Goal: Communication & Community: Answer question/provide support

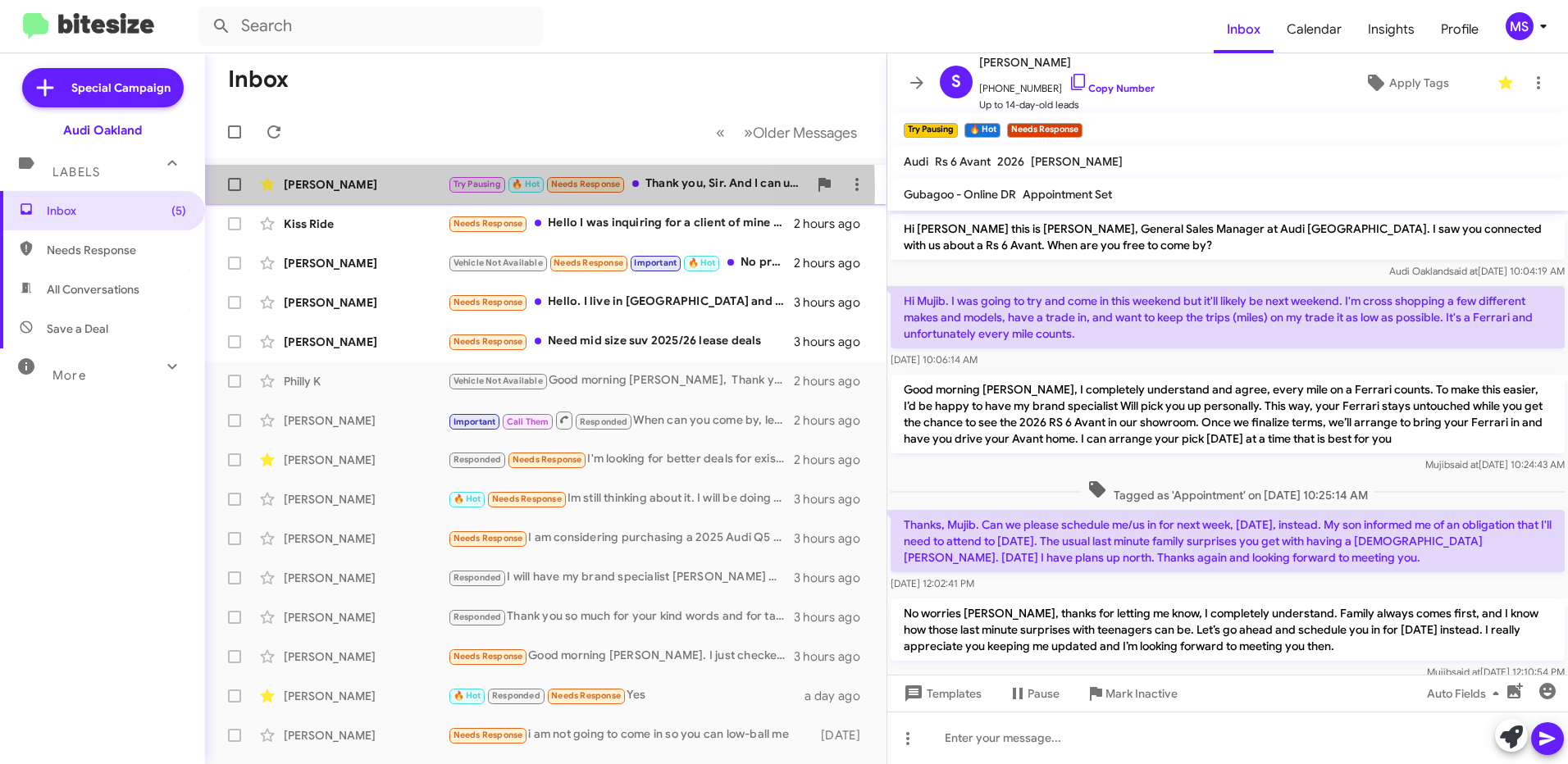
click at [407, 190] on div "[PERSON_NAME]" at bounding box center [365, 184] width 164 height 16
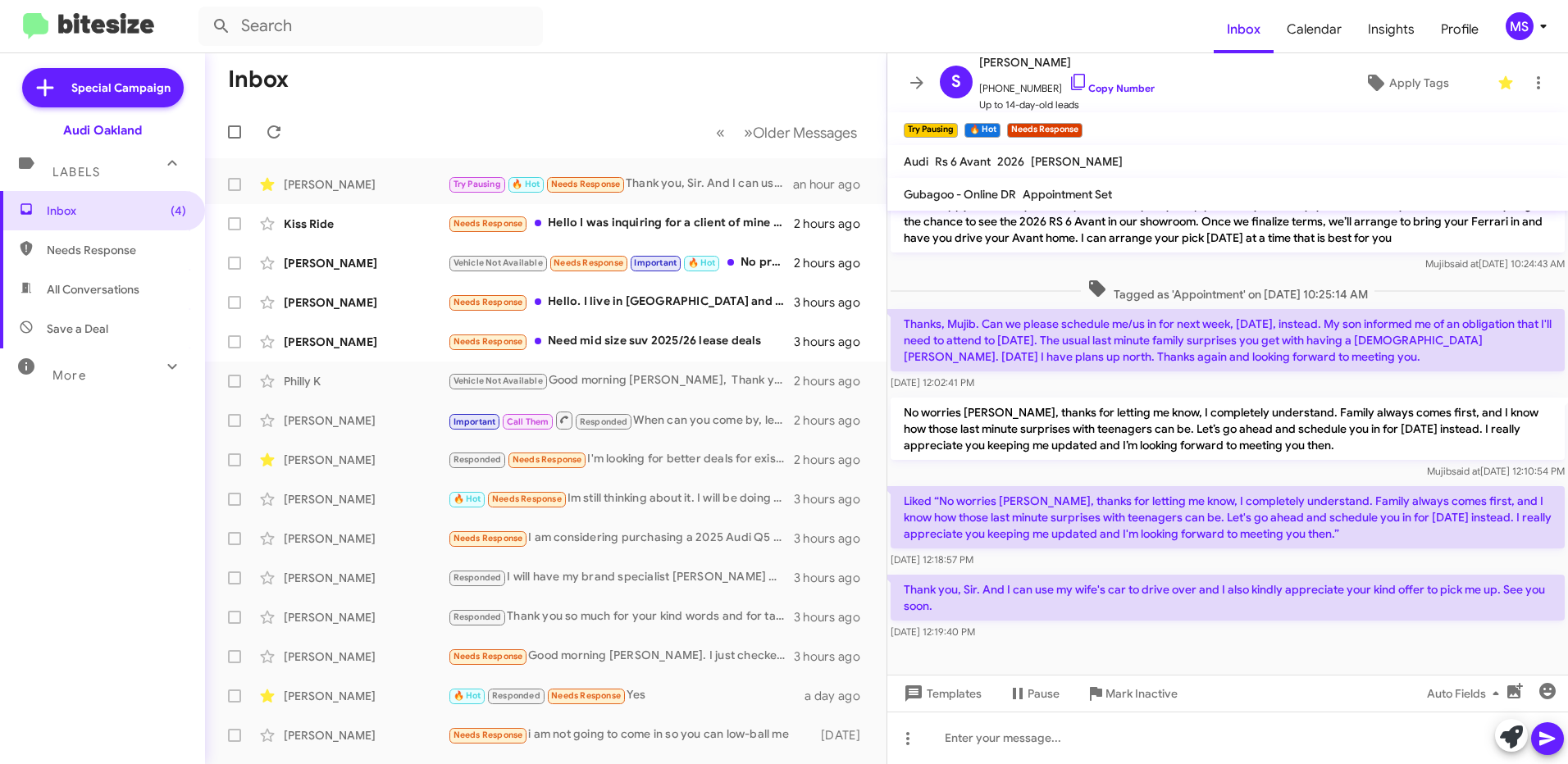
scroll to position [203, 0]
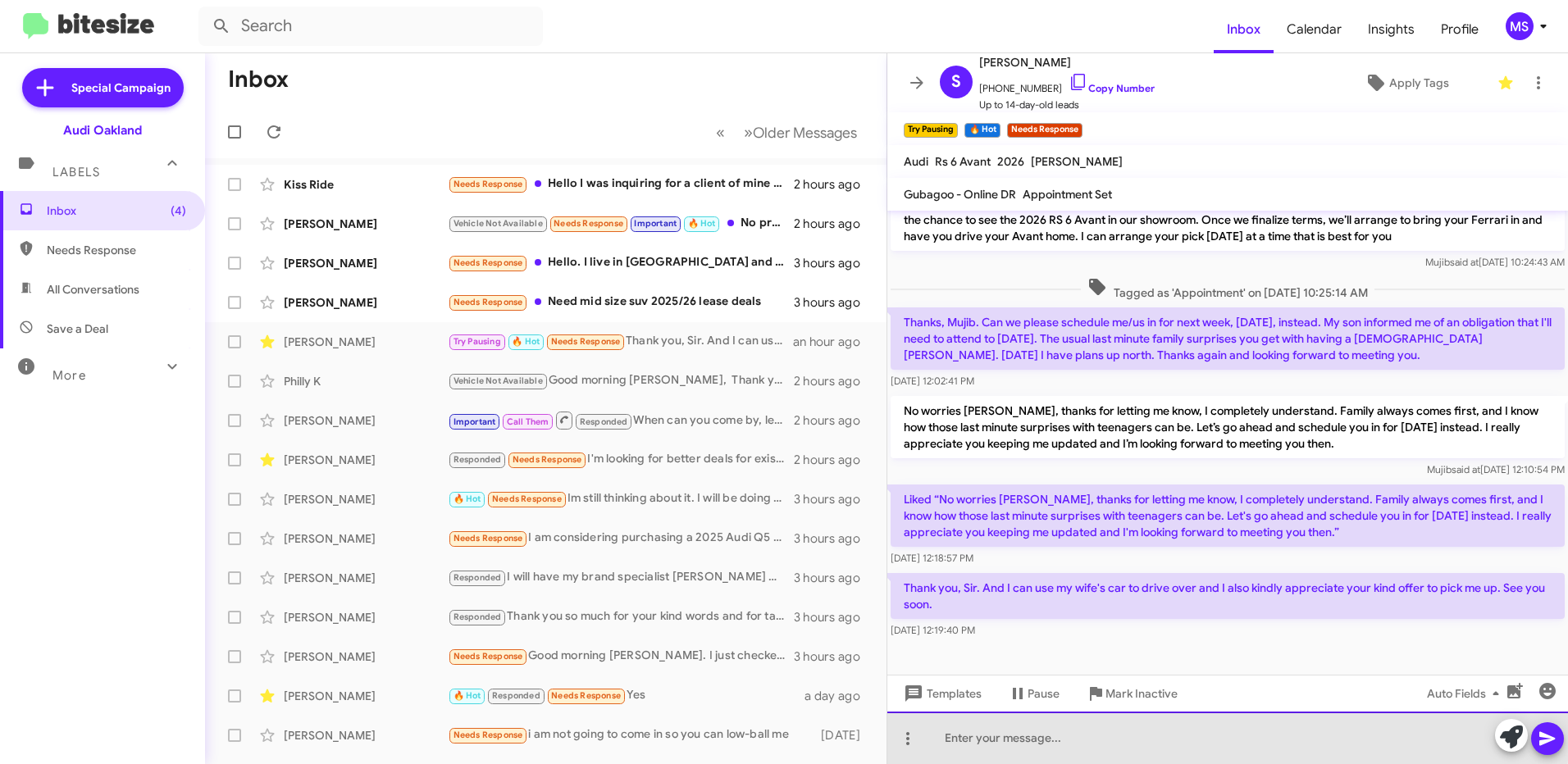
click at [1104, 735] on div at bounding box center [1228, 738] width 681 height 52
click at [1166, 749] on div at bounding box center [1228, 738] width 681 height 52
click at [1025, 746] on div at bounding box center [1228, 738] width 681 height 52
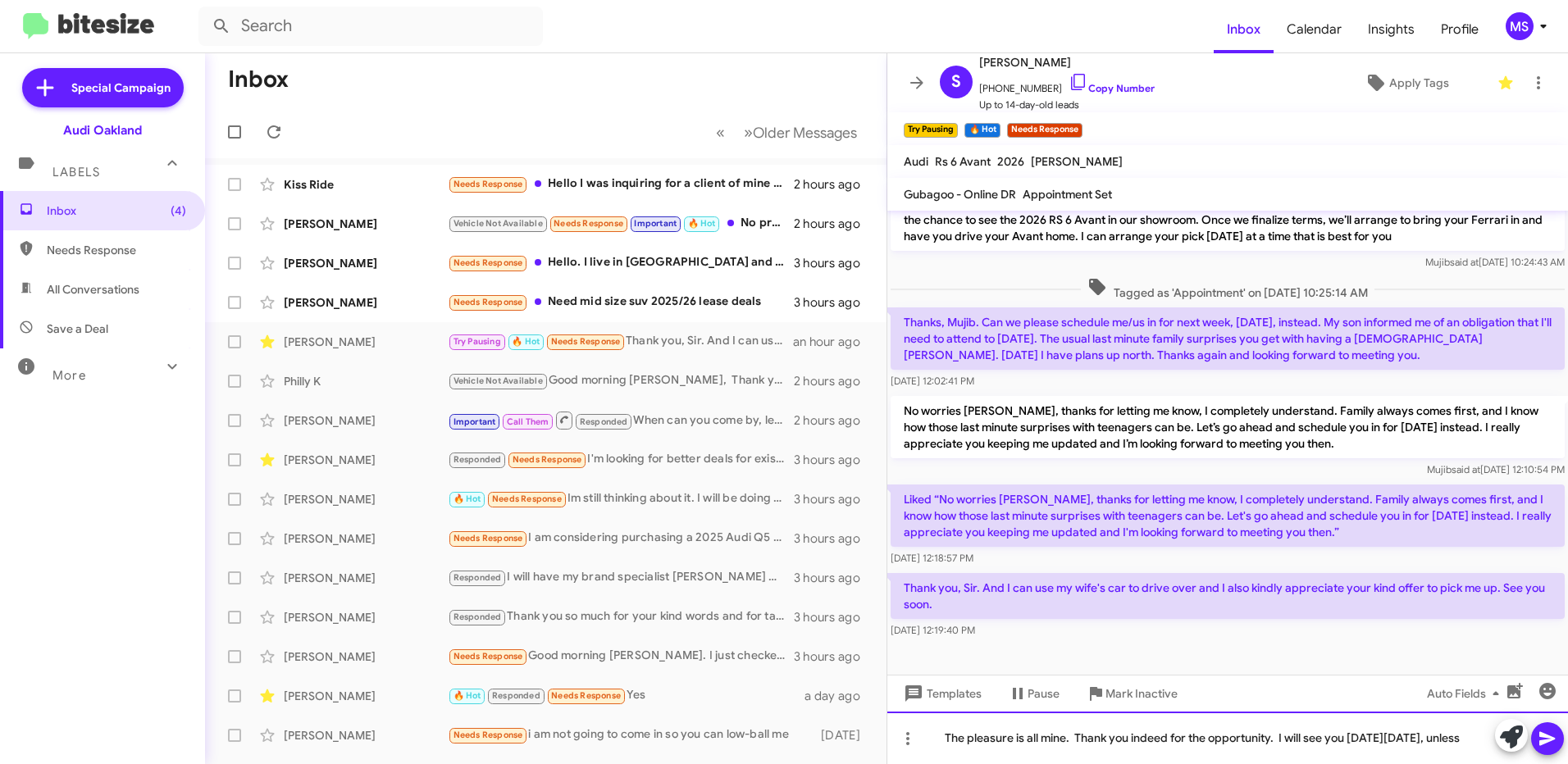
click at [1024, 746] on div "The pleasure is all mine. Thank you indeed for the opportunity. I will see you …" at bounding box center [1228, 738] width 681 height 52
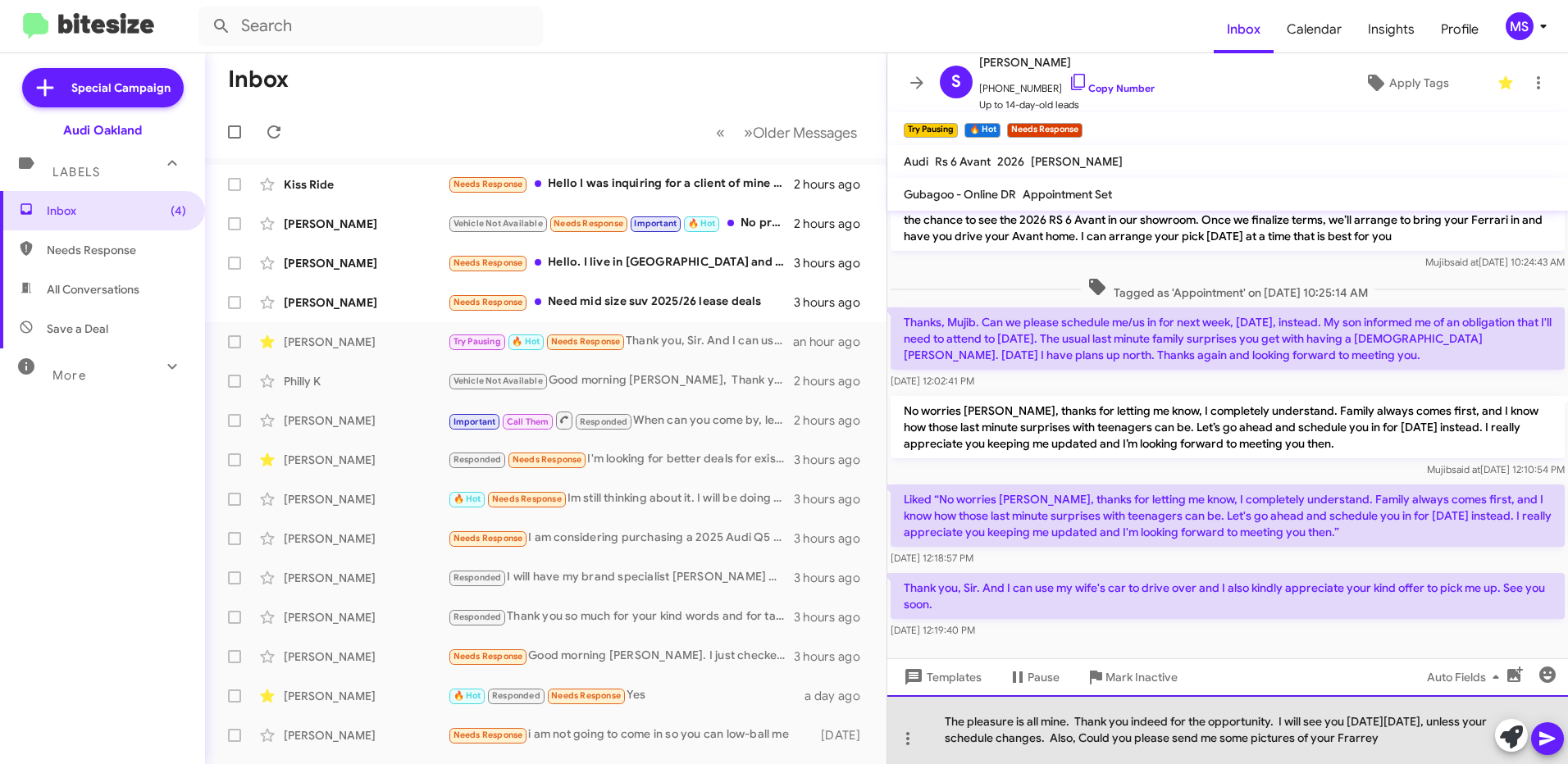
click at [1427, 740] on div "The pleasure is all mine. Thank you indeed for the opportunity. I will see you …" at bounding box center [1228, 730] width 681 height 69
drag, startPoint x: 1427, startPoint y: 740, endPoint x: 1280, endPoint y: 744, distance: 147.1
click at [1280, 744] on div "The pleasure is all mine. Thank you indeed for the opportunity. I will see you …" at bounding box center [1228, 730] width 681 height 69
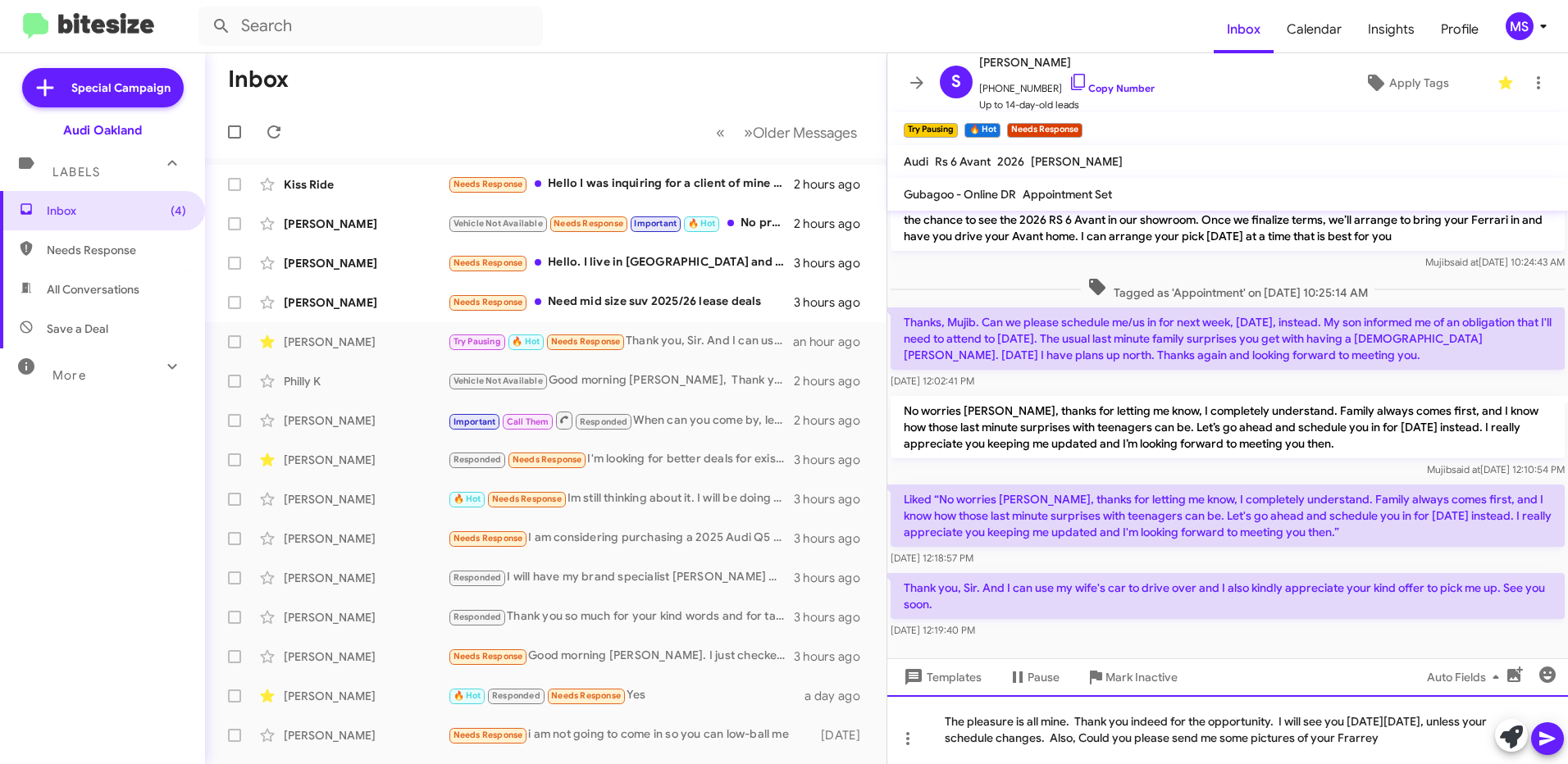
click at [1447, 743] on div "The pleasure is all mine. Thank you indeed for the opportunity. I will see you …" at bounding box center [1228, 730] width 681 height 69
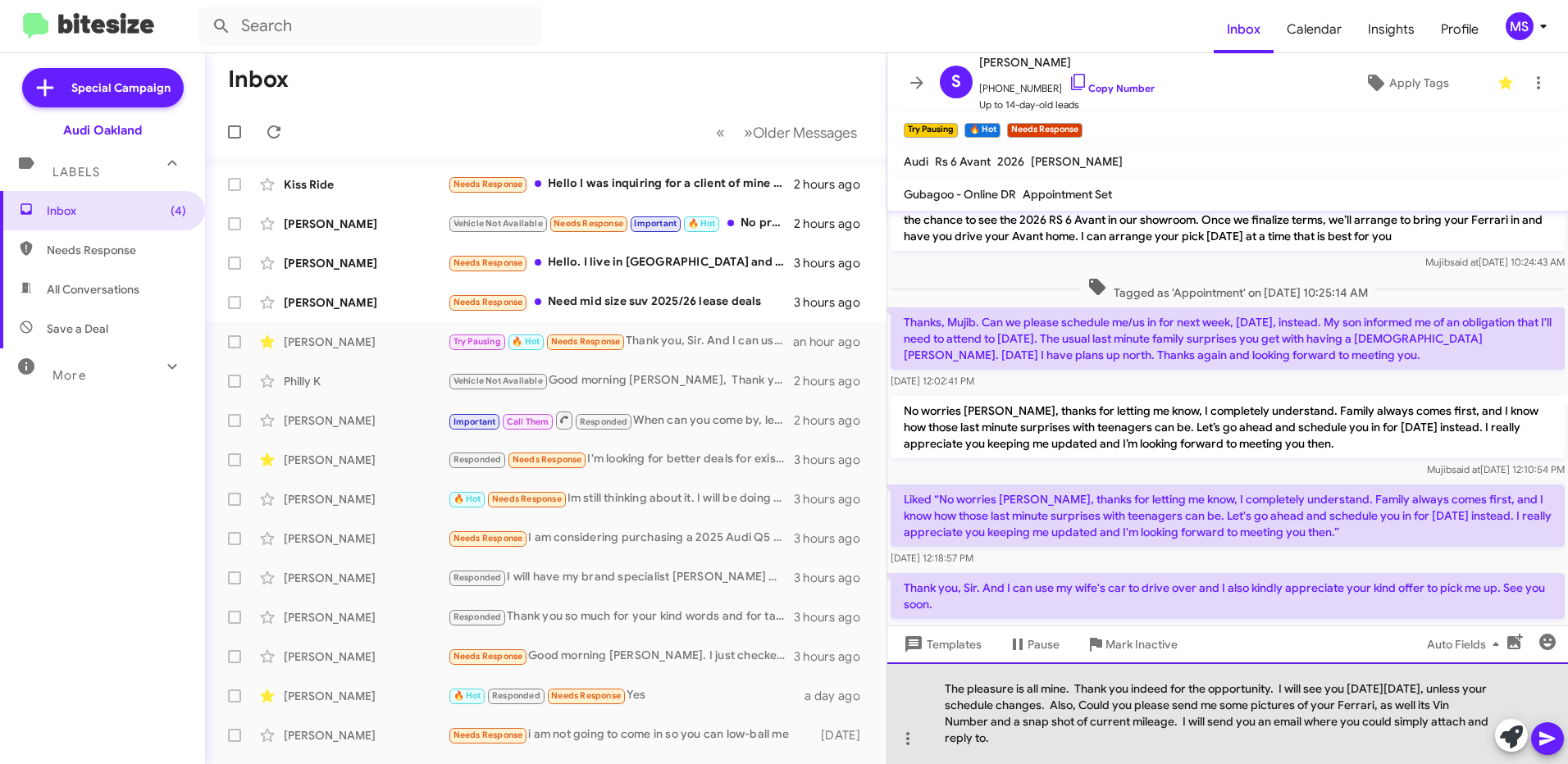
drag, startPoint x: 1006, startPoint y: 731, endPoint x: 940, endPoint y: 676, distance: 85.9
click at [940, 676] on div "The pleasure is all mine. Thank you indeed for the opportunity. I will see you …" at bounding box center [1228, 713] width 681 height 101
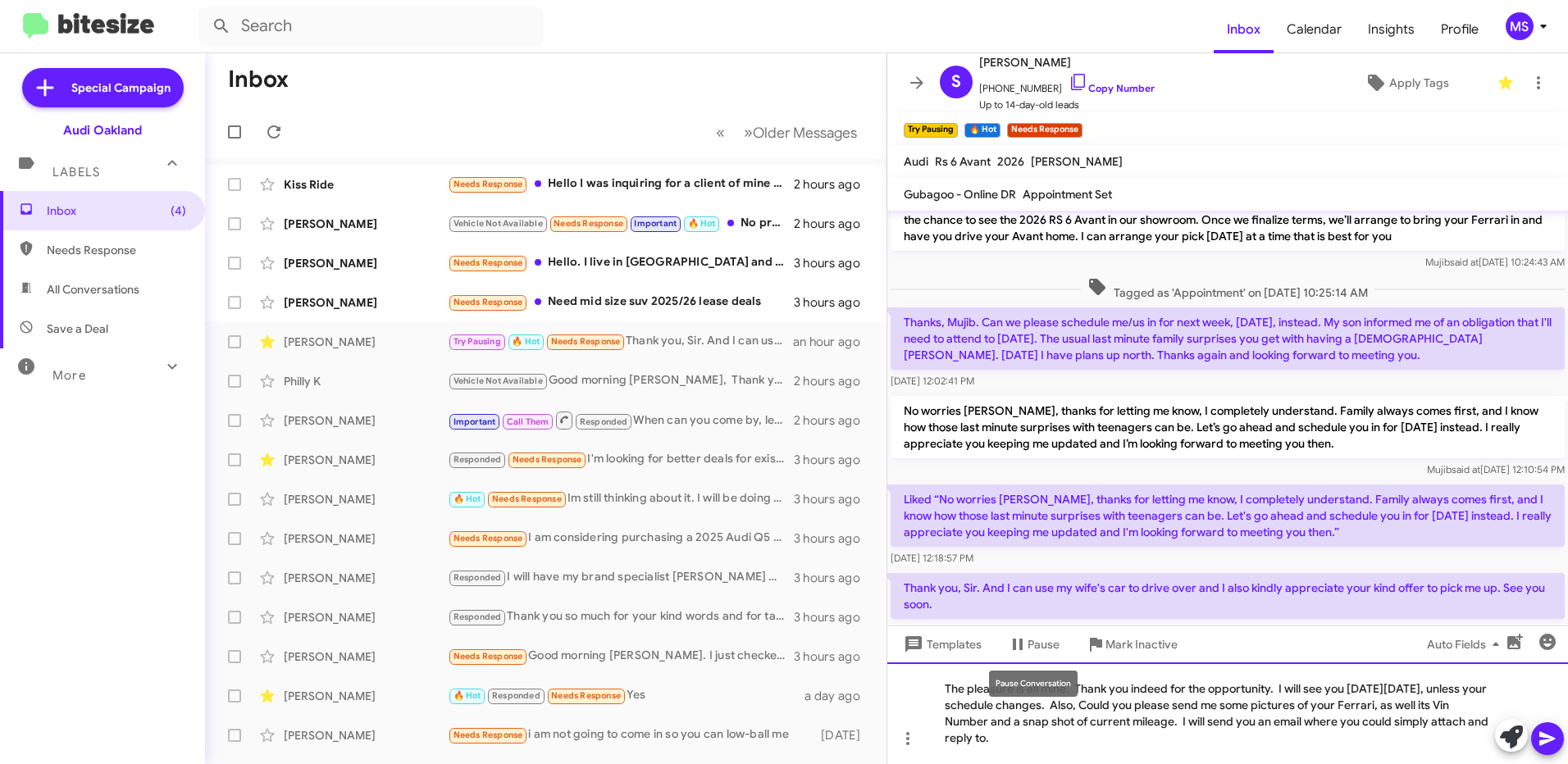
drag, startPoint x: 1014, startPoint y: 702, endPoint x: 1088, endPoint y: 738, distance: 82.3
click at [1088, 738] on div "The pleasure is all mine. Thank you indeed for the opportunity. I will see you …" at bounding box center [1228, 713] width 681 height 101
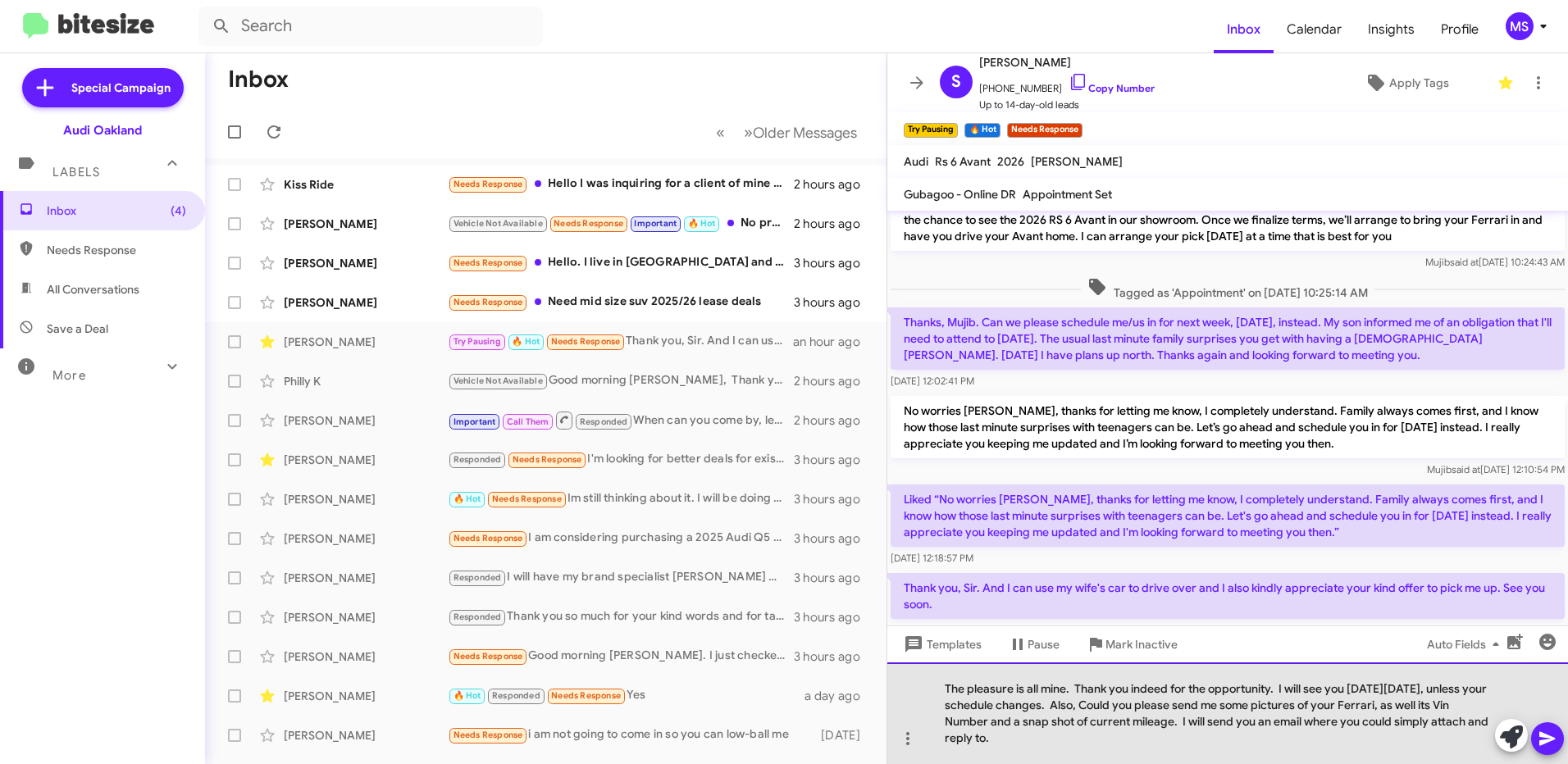
drag, startPoint x: 1028, startPoint y: 738, endPoint x: 917, endPoint y: 665, distance: 132.9
click at [917, 665] on div "The pleasure is all mine. Thank you indeed for the opportunity. I will see you …" at bounding box center [1228, 713] width 681 height 101
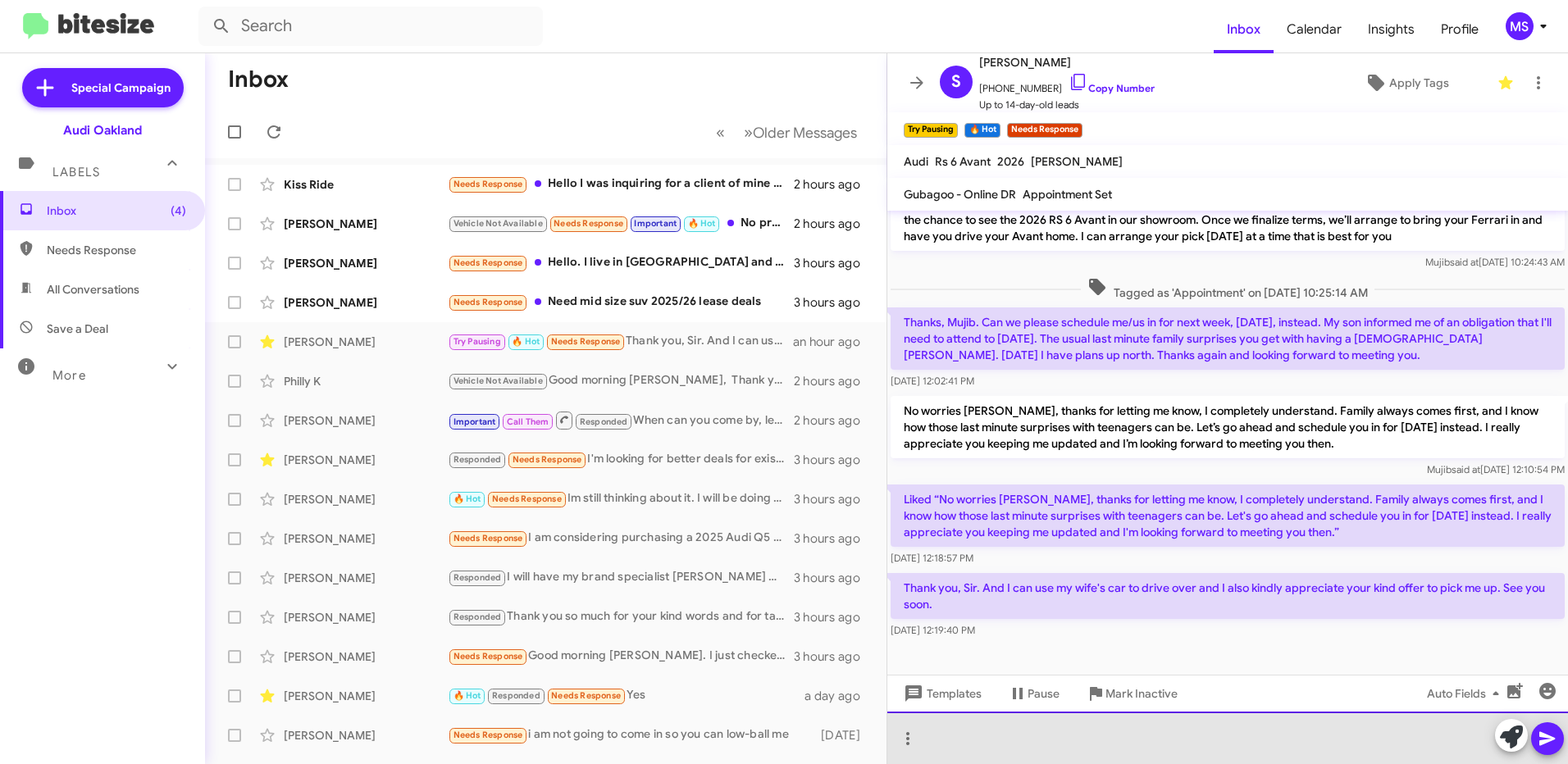
click at [970, 735] on div at bounding box center [1228, 738] width 681 height 52
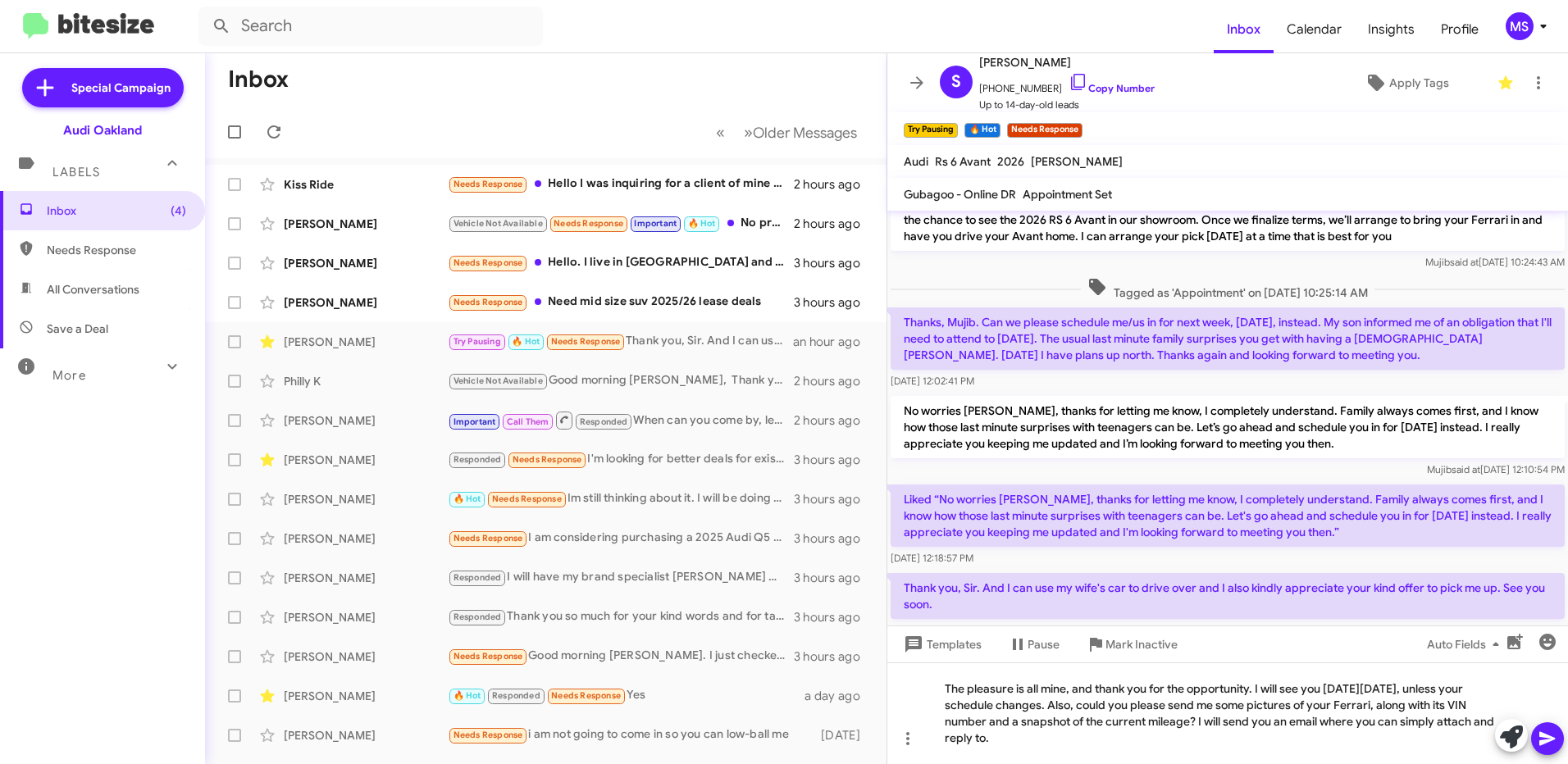
click at [1550, 737] on icon at bounding box center [1547, 739] width 15 height 14
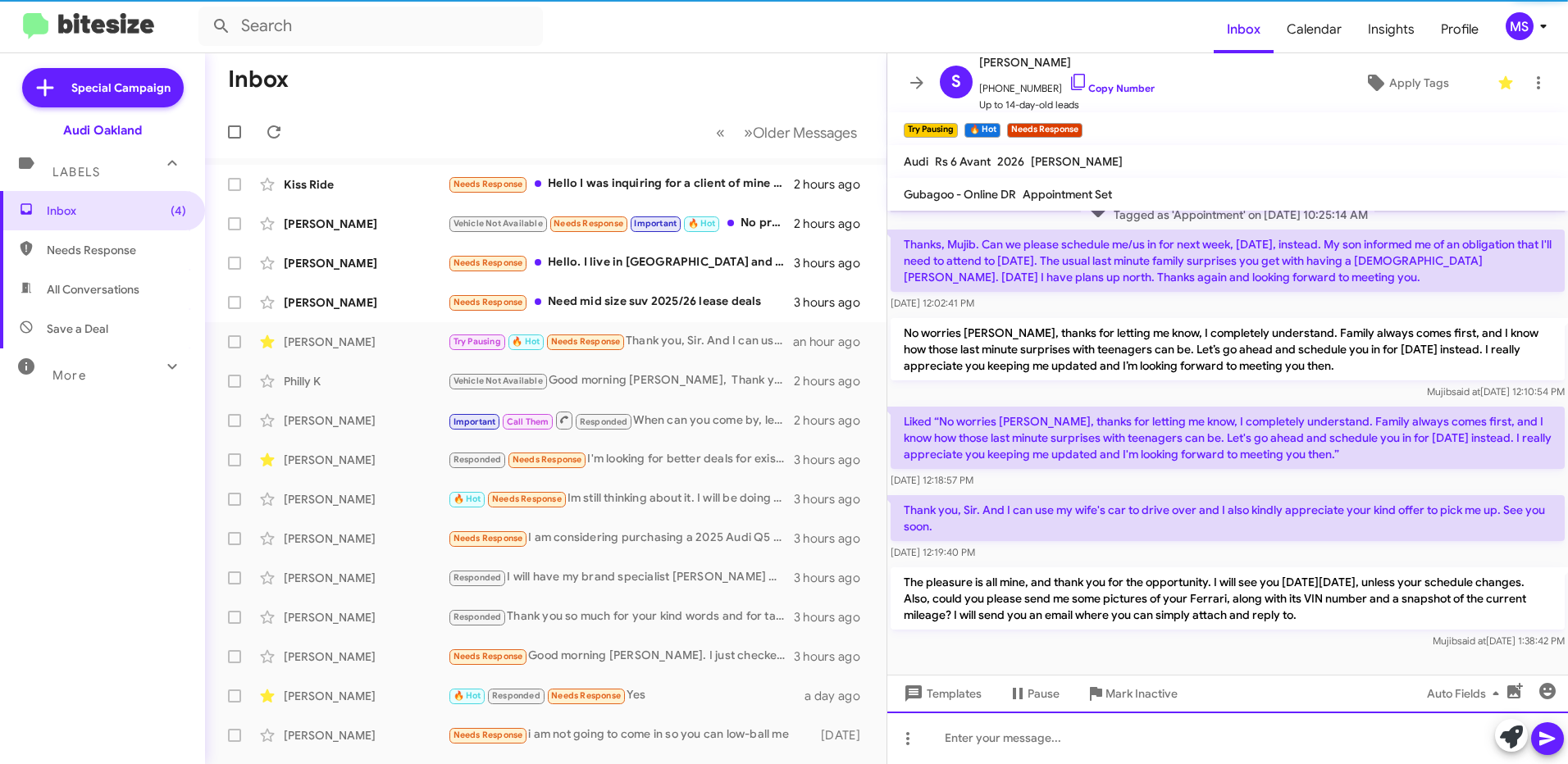
scroll to position [296, 0]
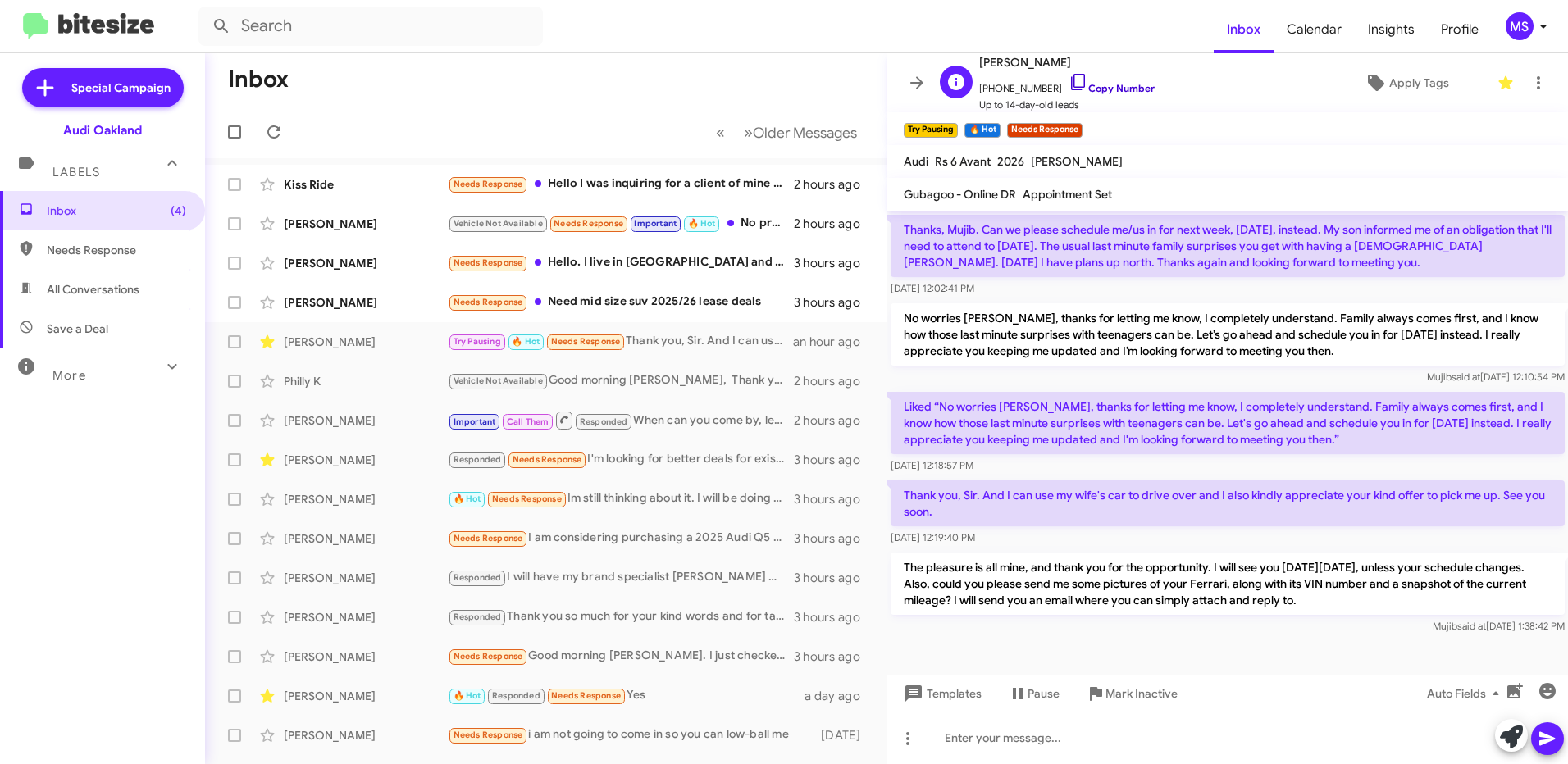
click at [1104, 84] on link "Copy Number" at bounding box center [1111, 89] width 86 height 13
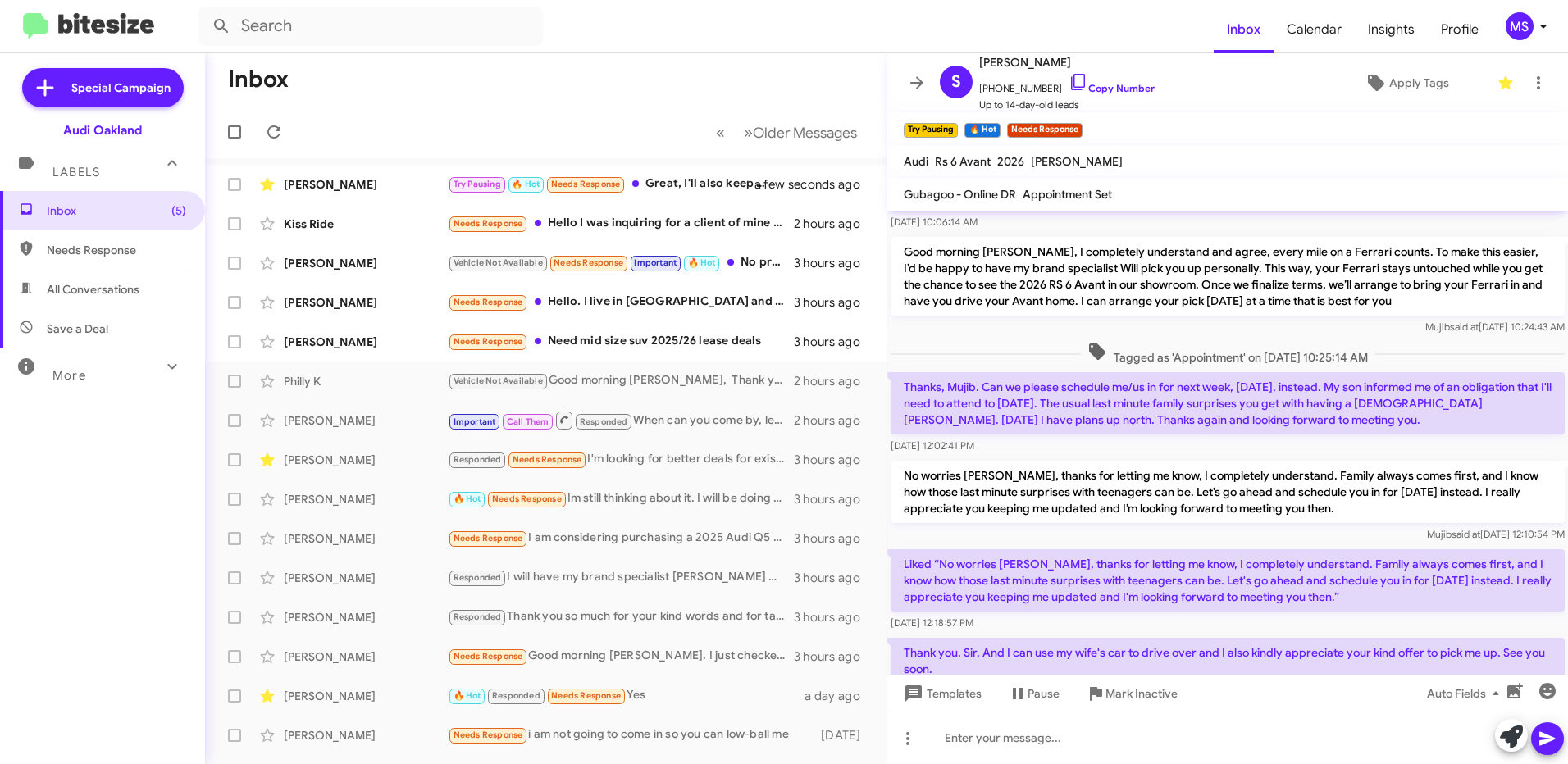
scroll to position [372, 0]
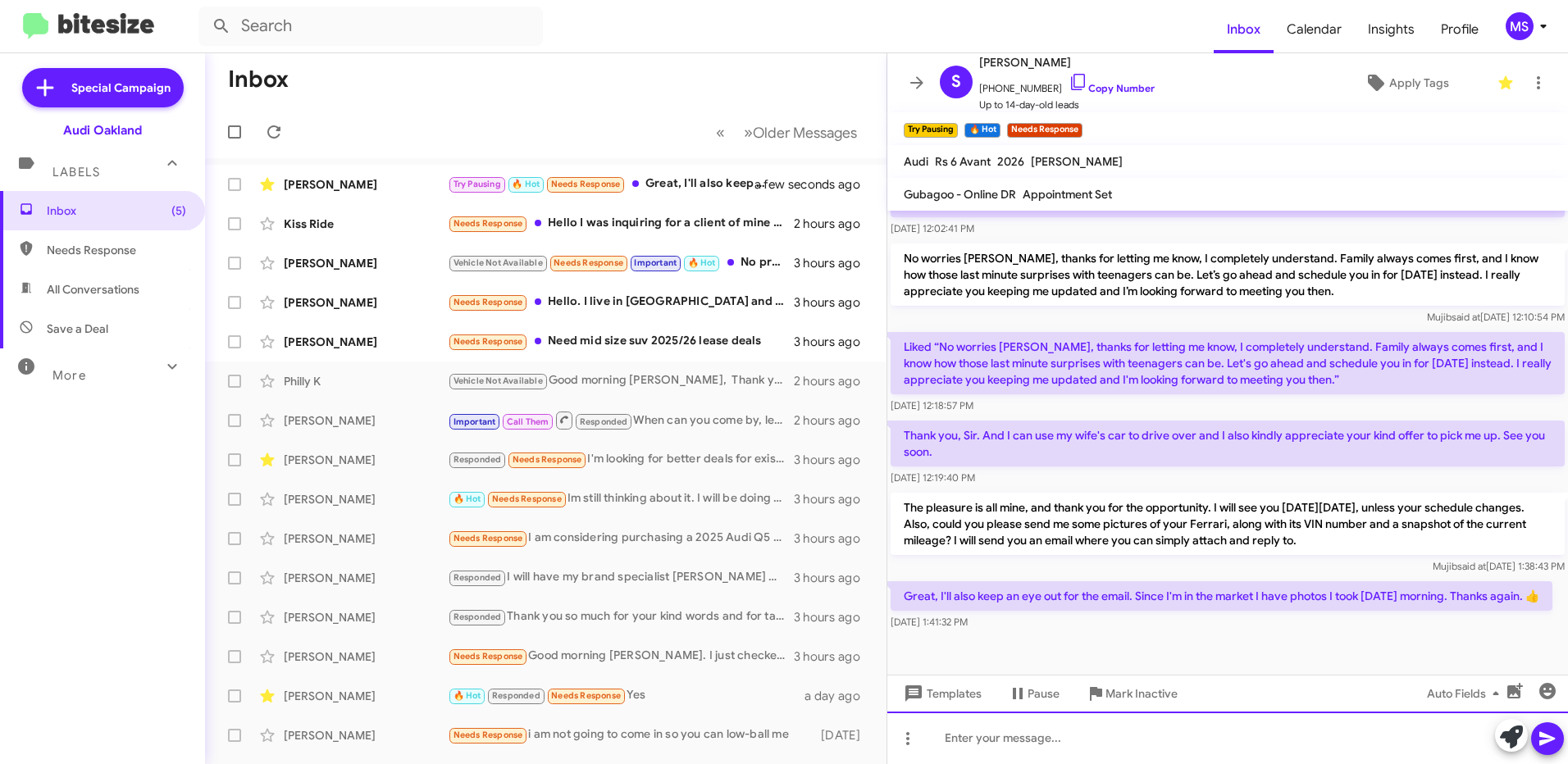
click at [1233, 740] on div at bounding box center [1228, 738] width 681 height 52
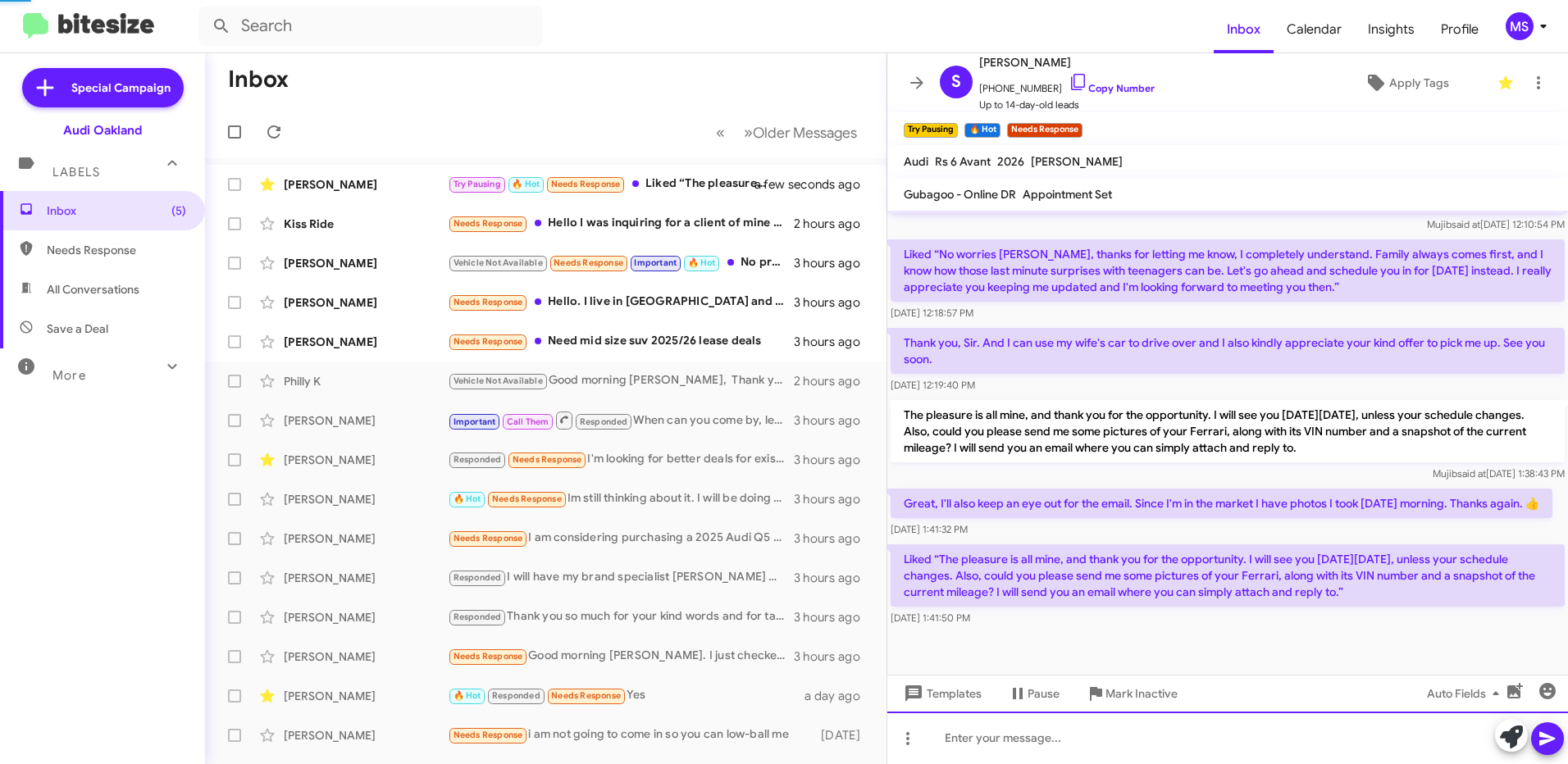
scroll to position [0, 0]
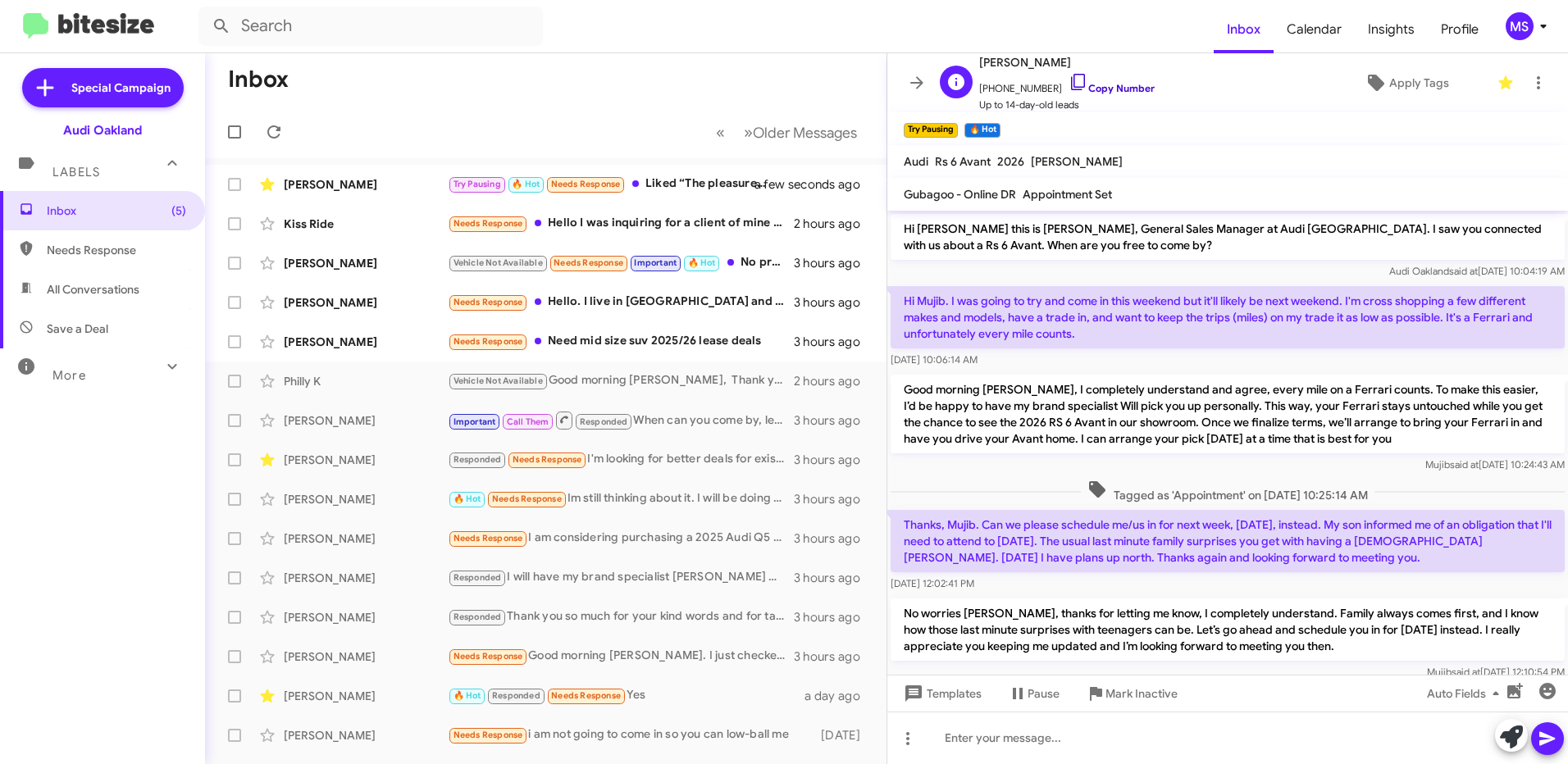
click at [1113, 82] on link "Copy Number" at bounding box center [1111, 89] width 86 height 13
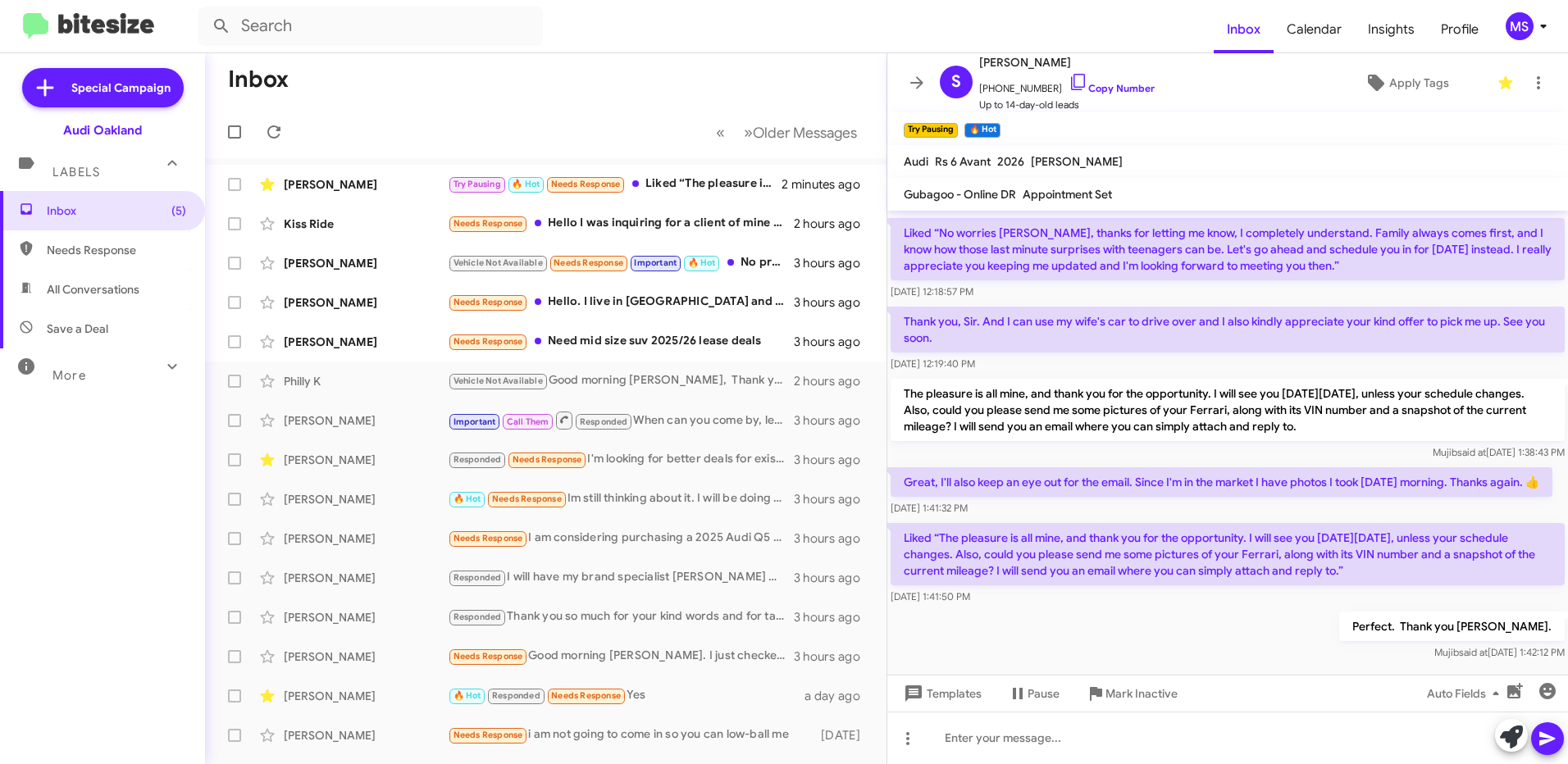
scroll to position [524, 0]
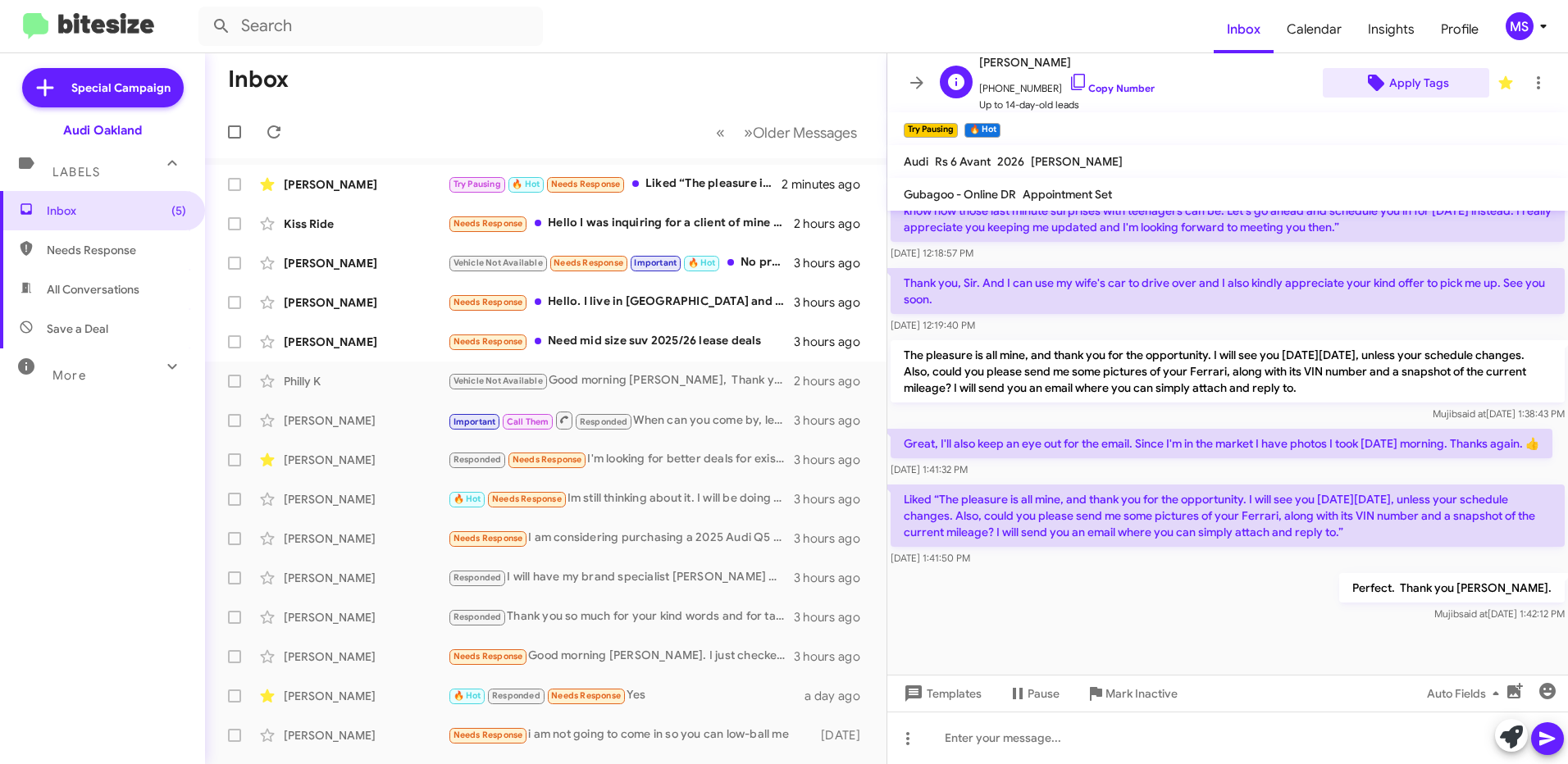
click at [1423, 81] on span "Apply Tags" at bounding box center [1420, 82] width 60 height 30
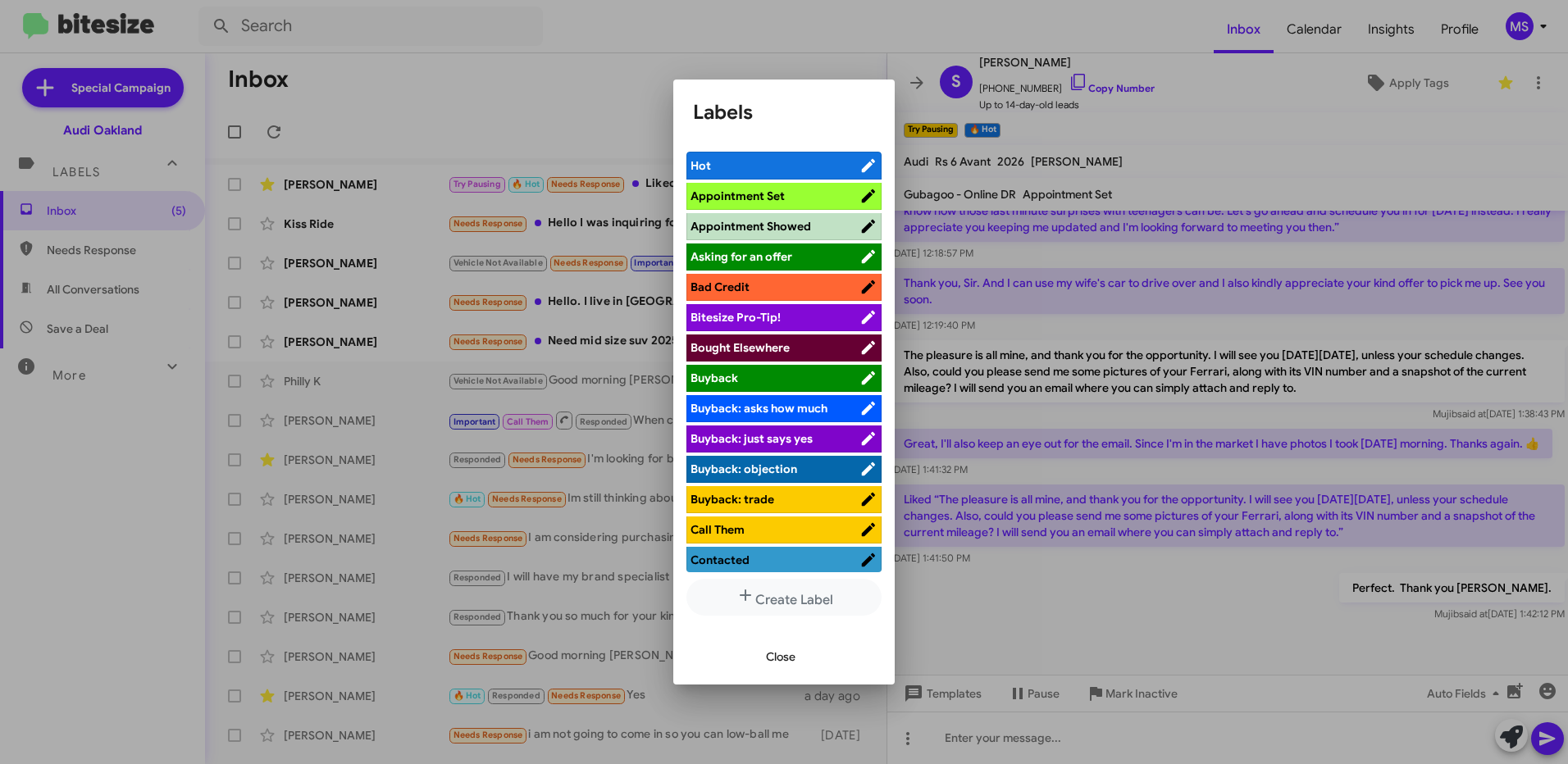
click at [788, 199] on span "Appointment Set" at bounding box center [775, 196] width 169 height 16
click at [797, 652] on button "Close" at bounding box center [781, 656] width 56 height 30
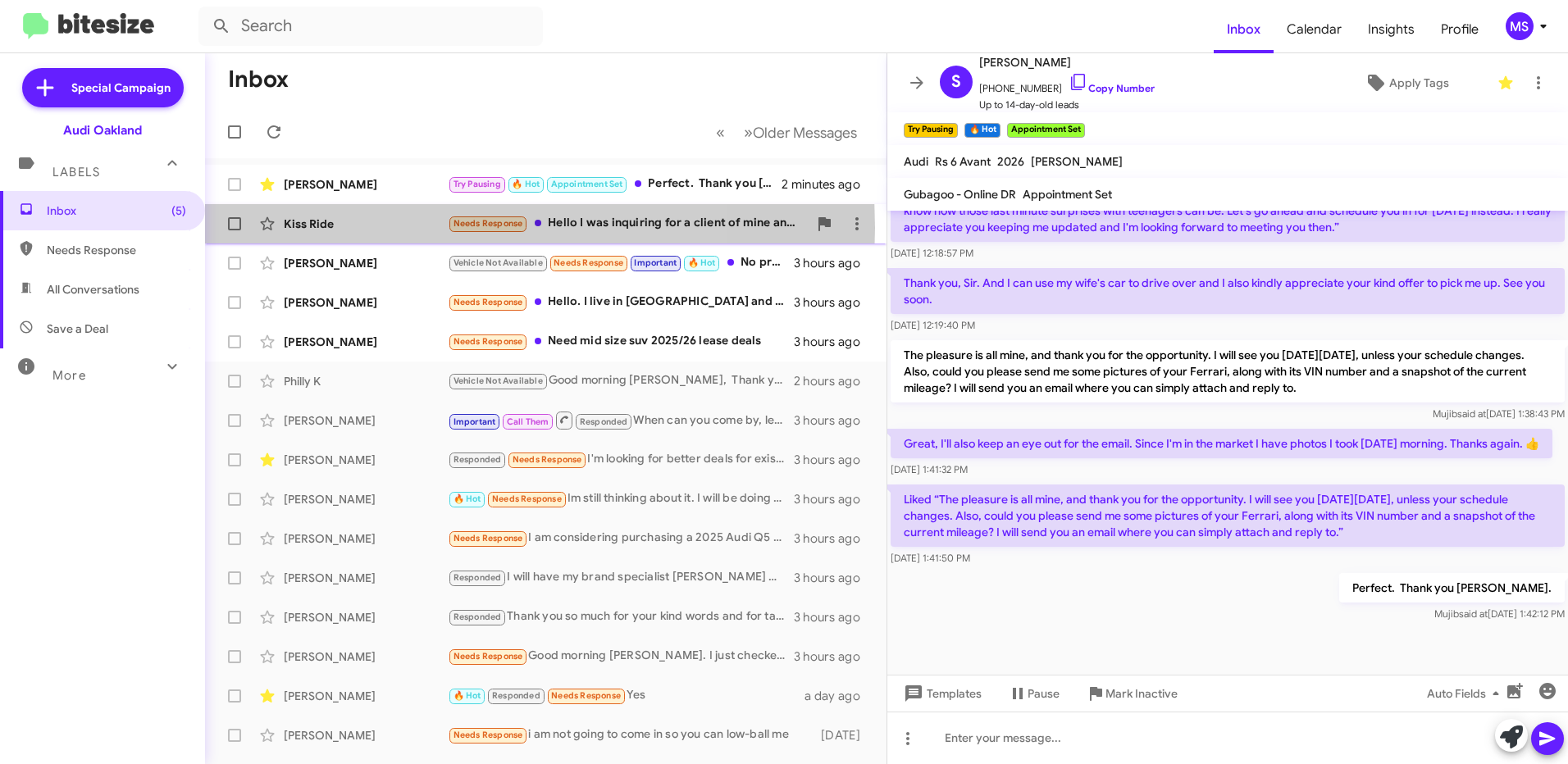
click at [384, 228] on div "Kiss Ride" at bounding box center [365, 224] width 164 height 16
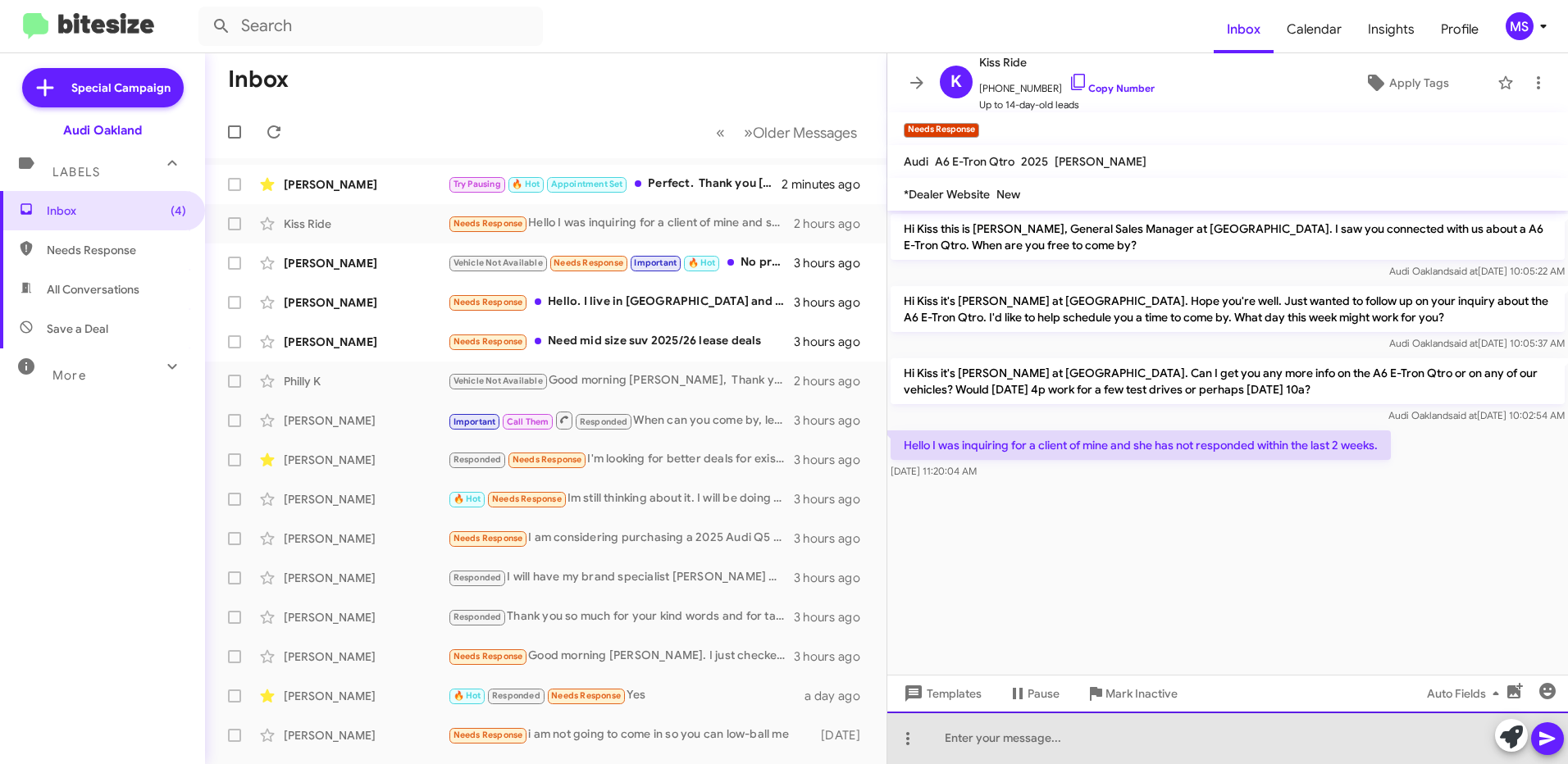
click at [1100, 750] on div at bounding box center [1228, 738] width 681 height 52
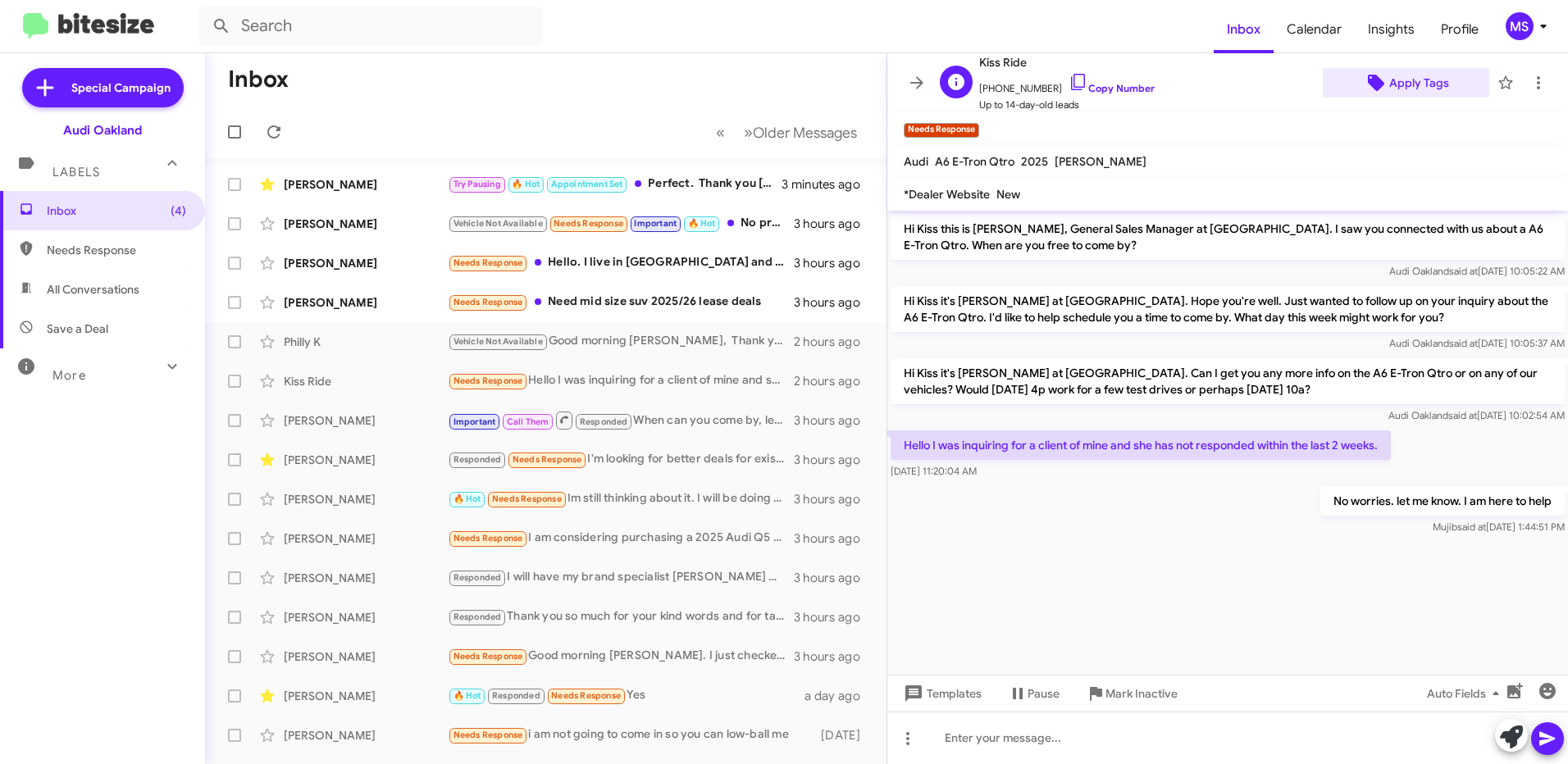
click at [1418, 83] on span "Apply Tags" at bounding box center [1420, 82] width 60 height 30
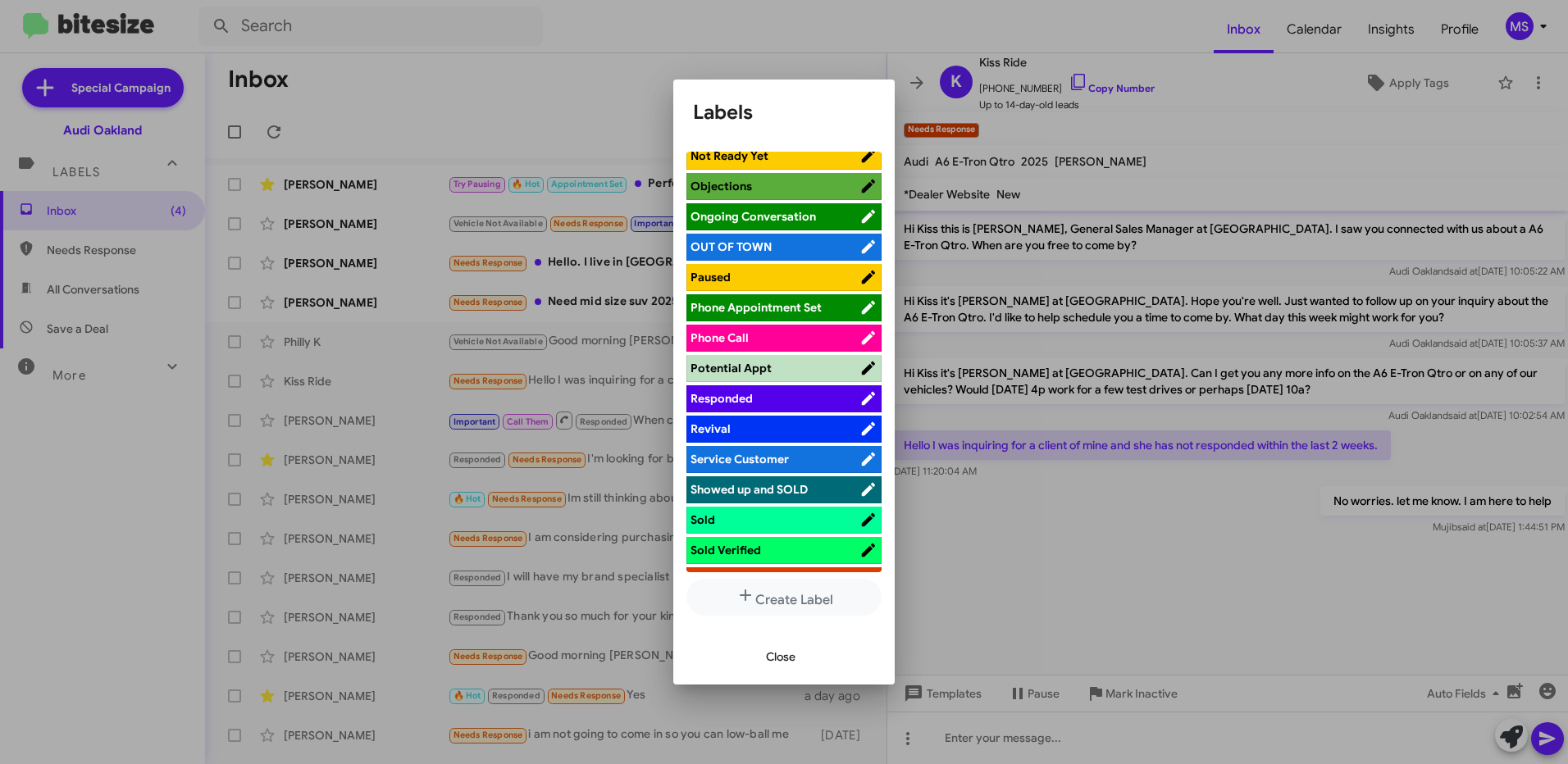
scroll to position [820, 0]
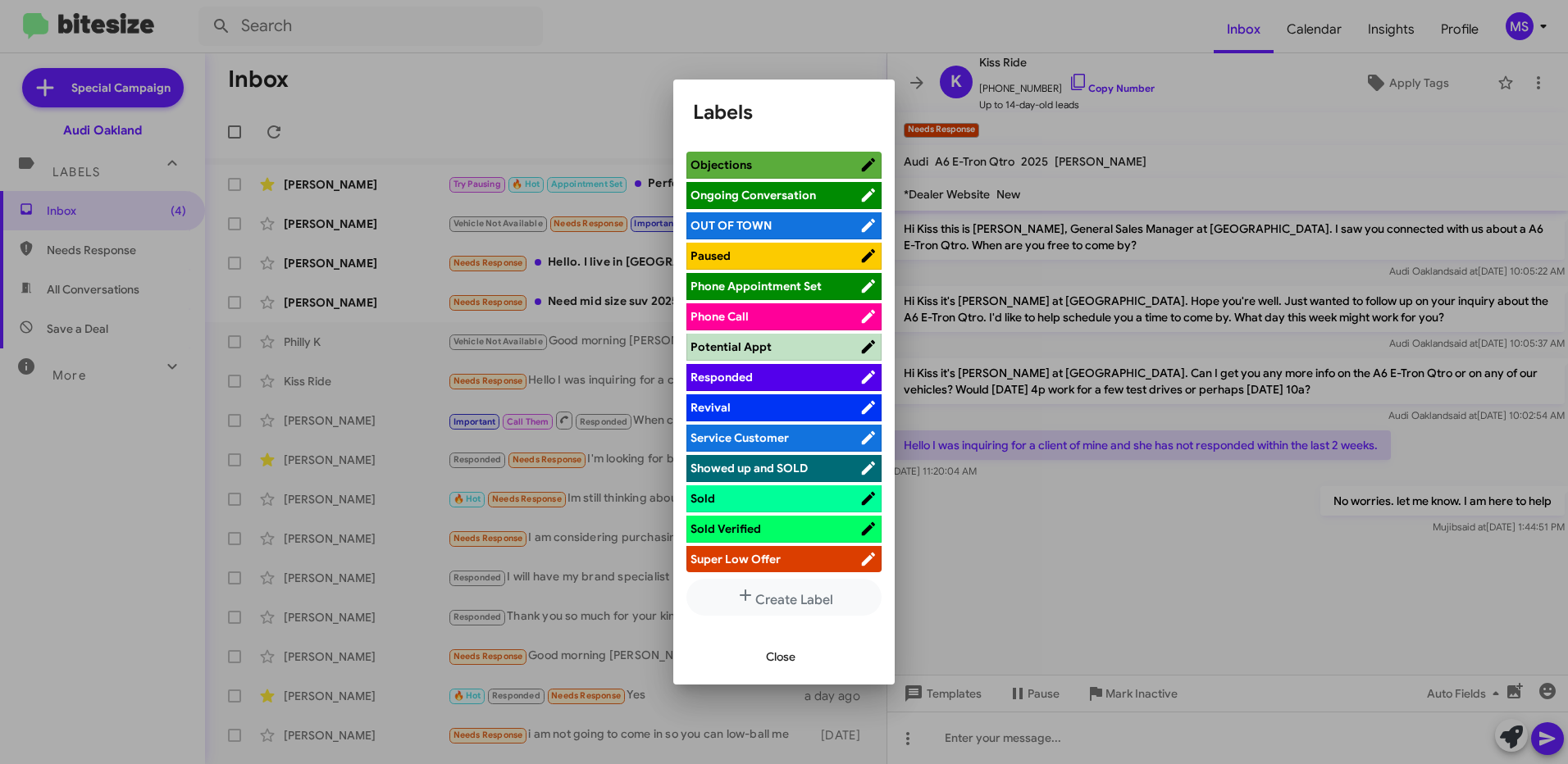
click at [792, 377] on span "Responded" at bounding box center [775, 377] width 169 height 16
click at [779, 661] on span "Close" at bounding box center [780, 656] width 30 height 30
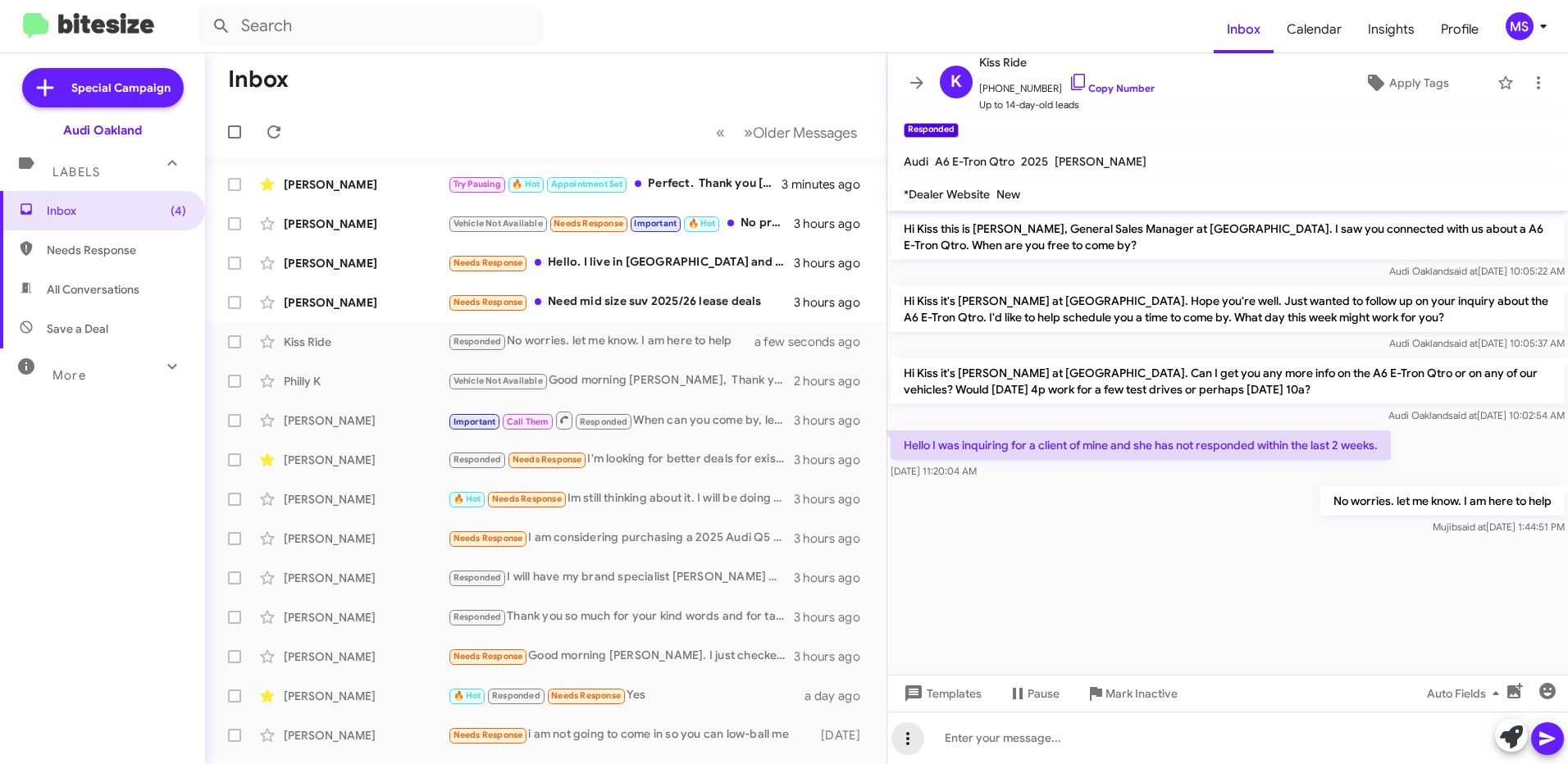
click at [908, 742] on icon at bounding box center [908, 739] width 4 height 14
click at [940, 699] on button "note" at bounding box center [942, 696] width 101 height 40
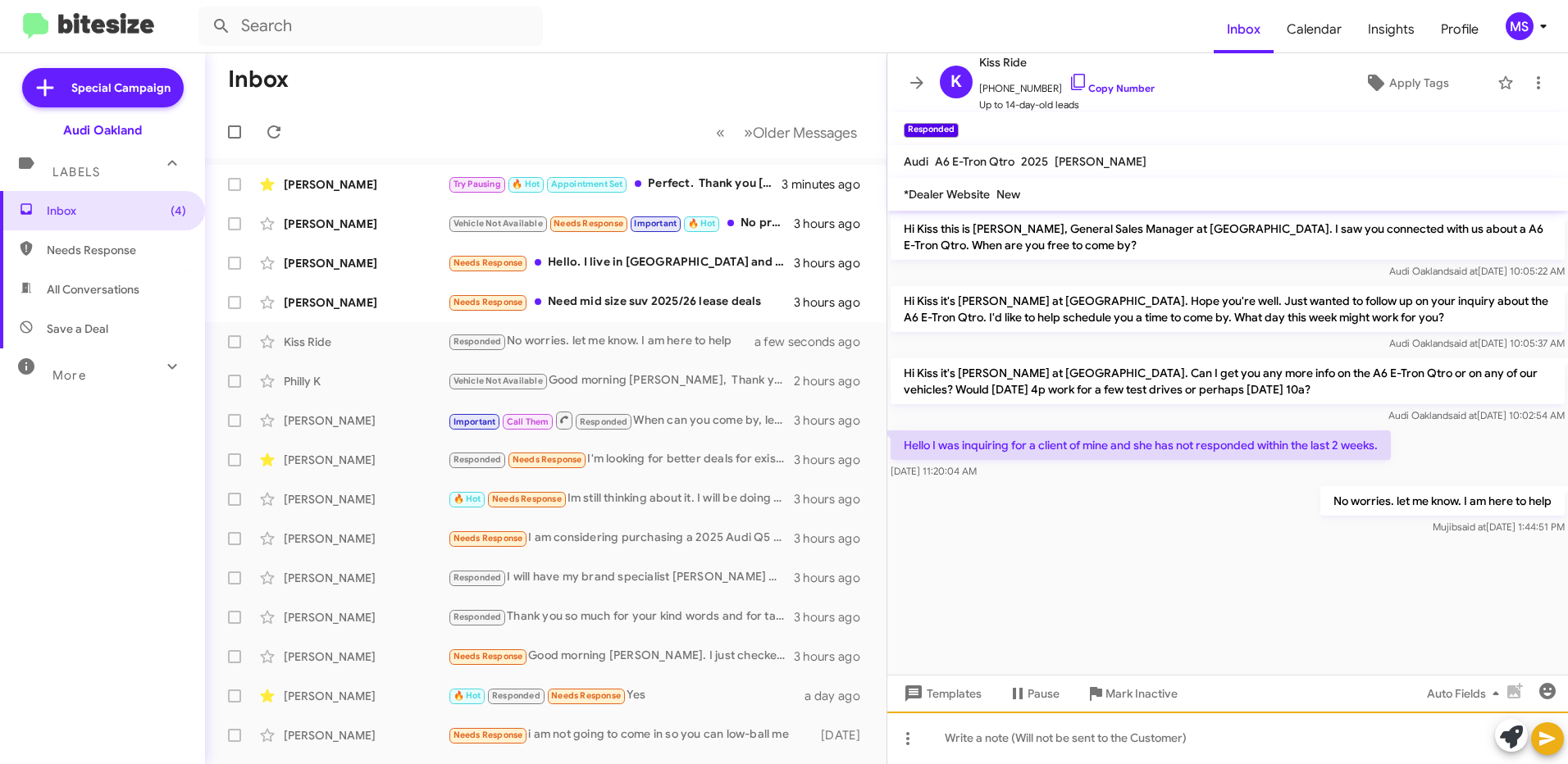
click at [1191, 743] on div at bounding box center [1228, 738] width 681 height 52
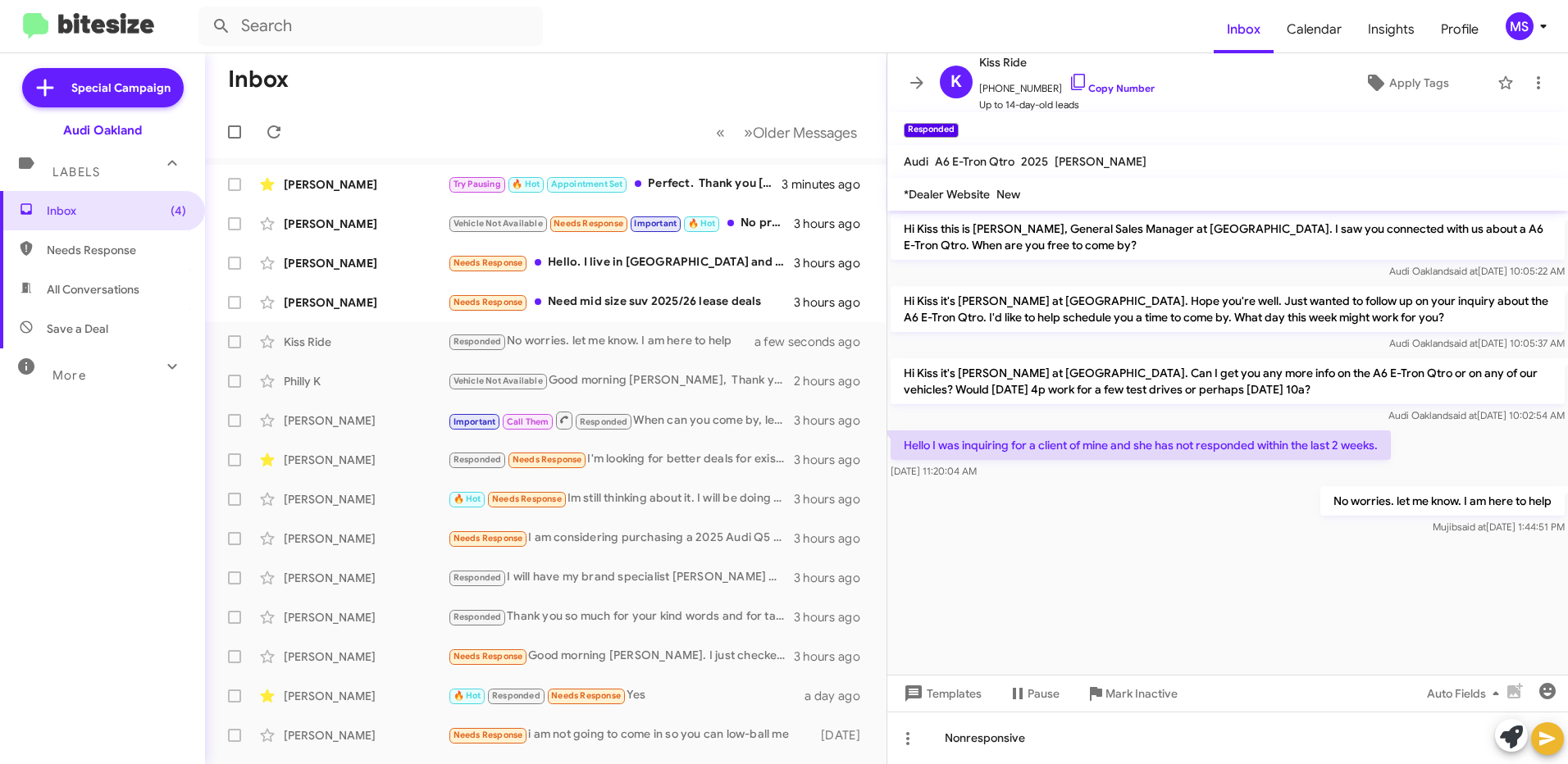
click at [1550, 738] on icon at bounding box center [1547, 739] width 15 height 14
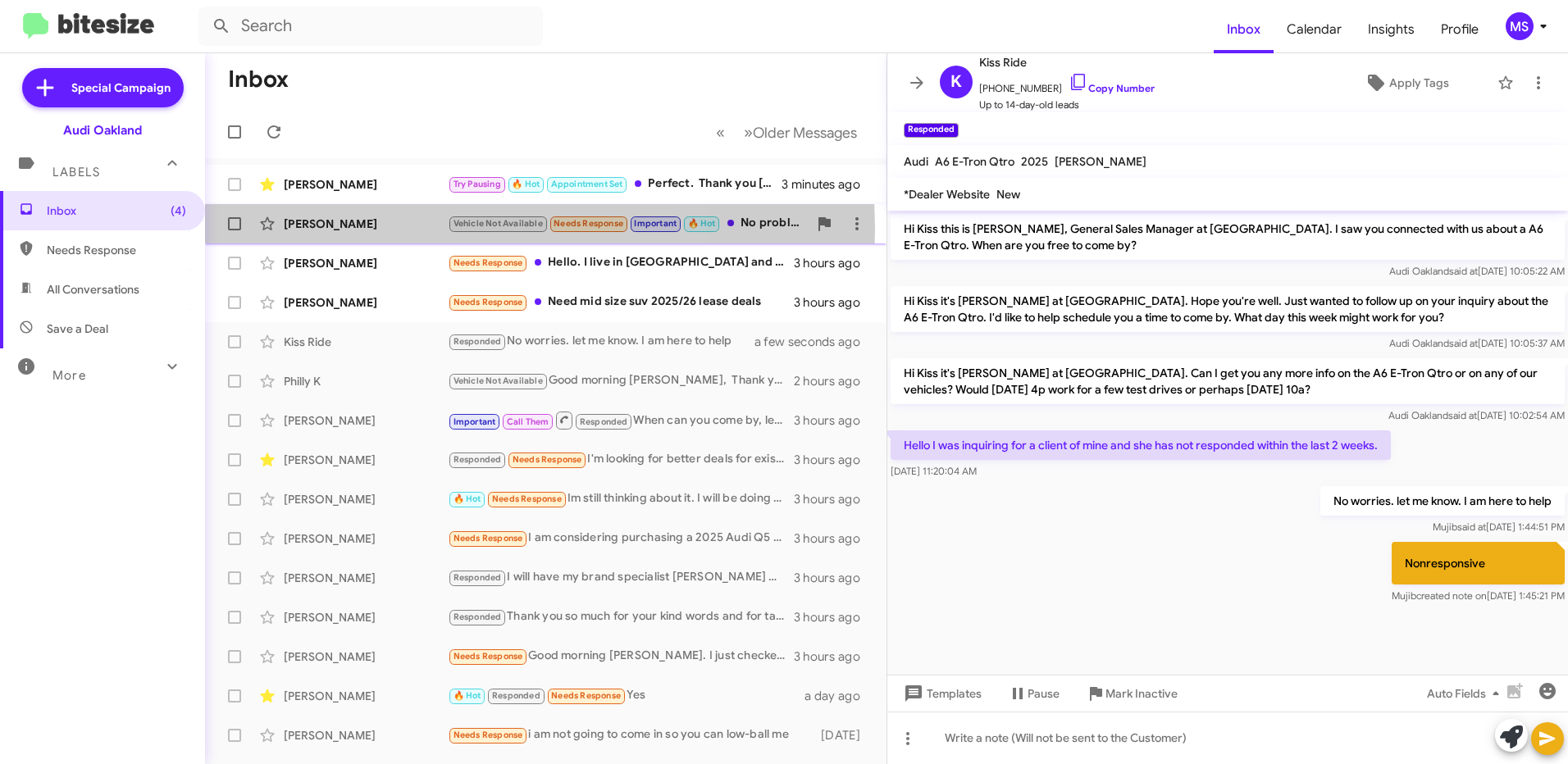
click at [374, 230] on div "[PERSON_NAME]" at bounding box center [365, 224] width 164 height 16
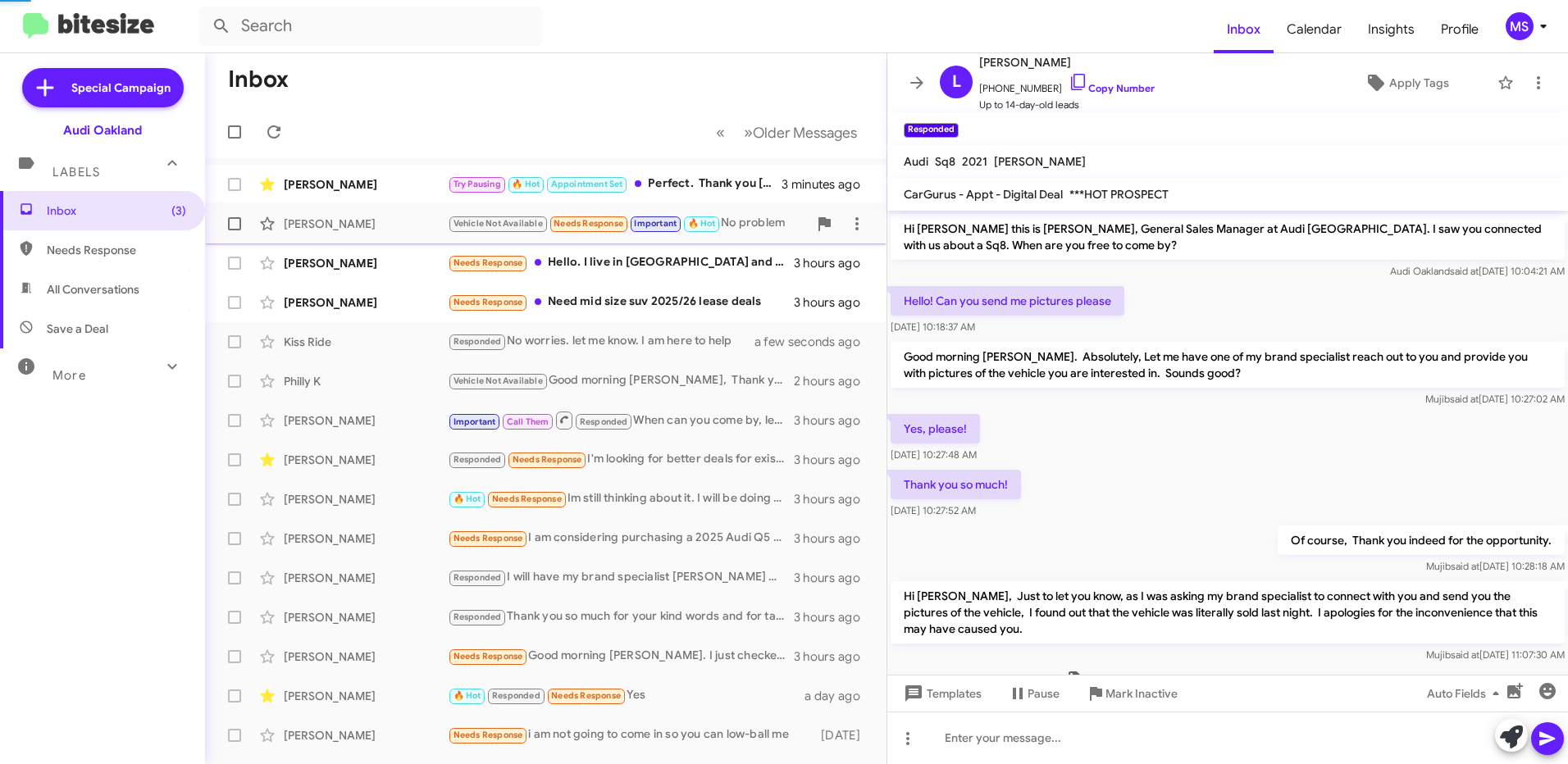
scroll to position [248, 0]
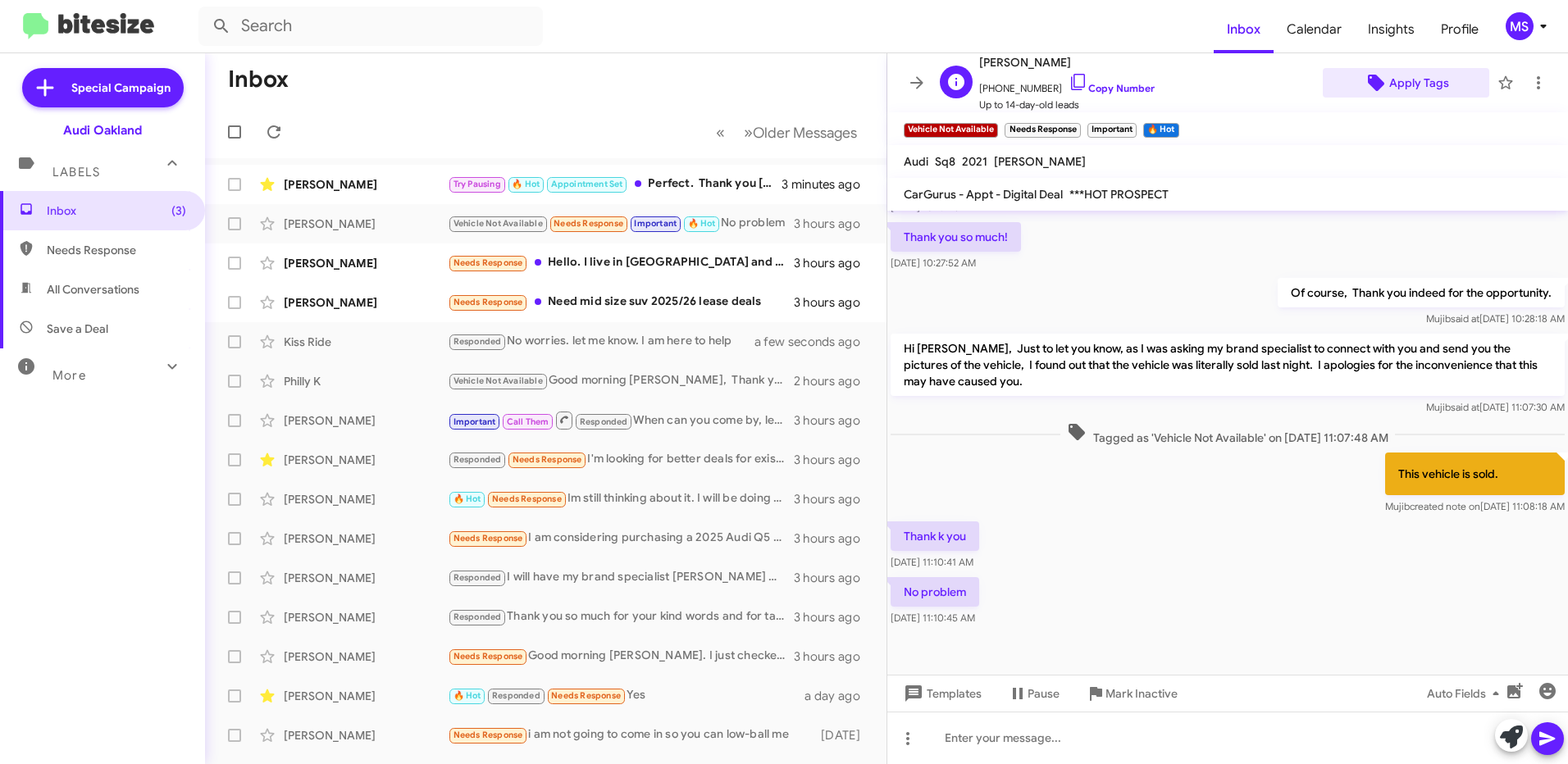
click at [1405, 89] on span "Apply Tags" at bounding box center [1420, 82] width 60 height 30
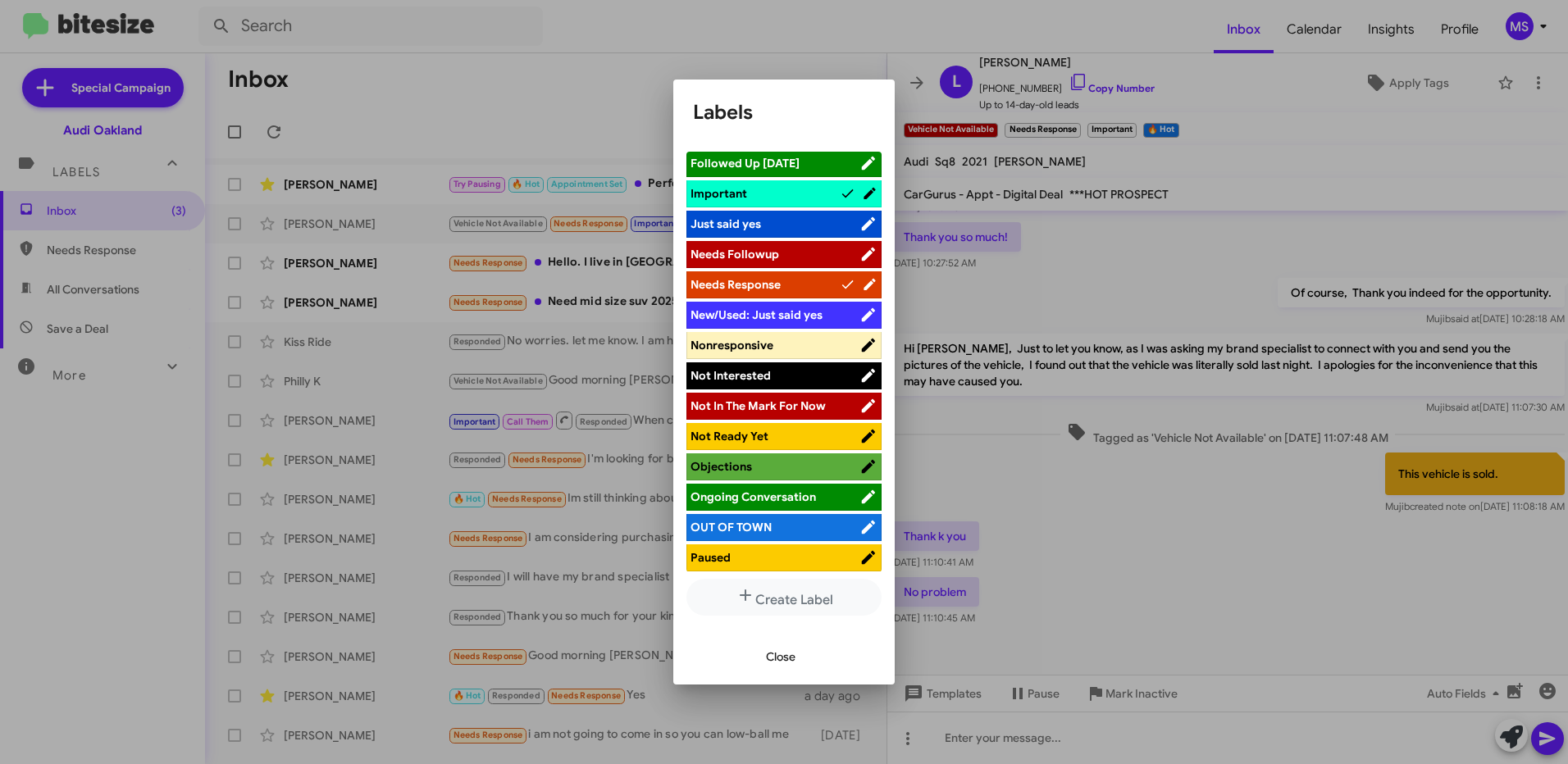
scroll to position [574, 0]
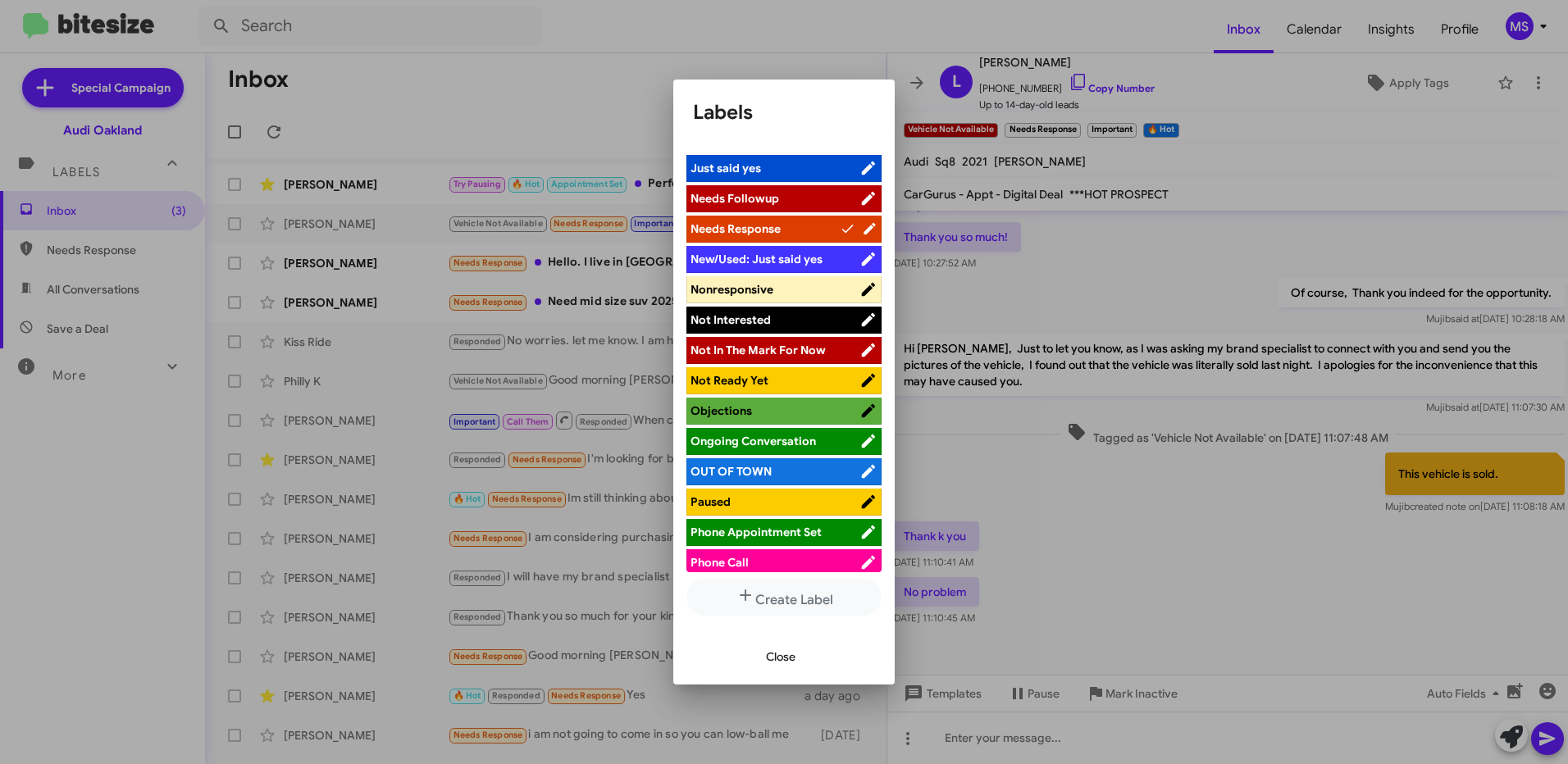
click at [802, 344] on span "Not In The Mark For Now" at bounding box center [759, 350] width 136 height 14
click at [789, 648] on span "Close" at bounding box center [780, 656] width 30 height 30
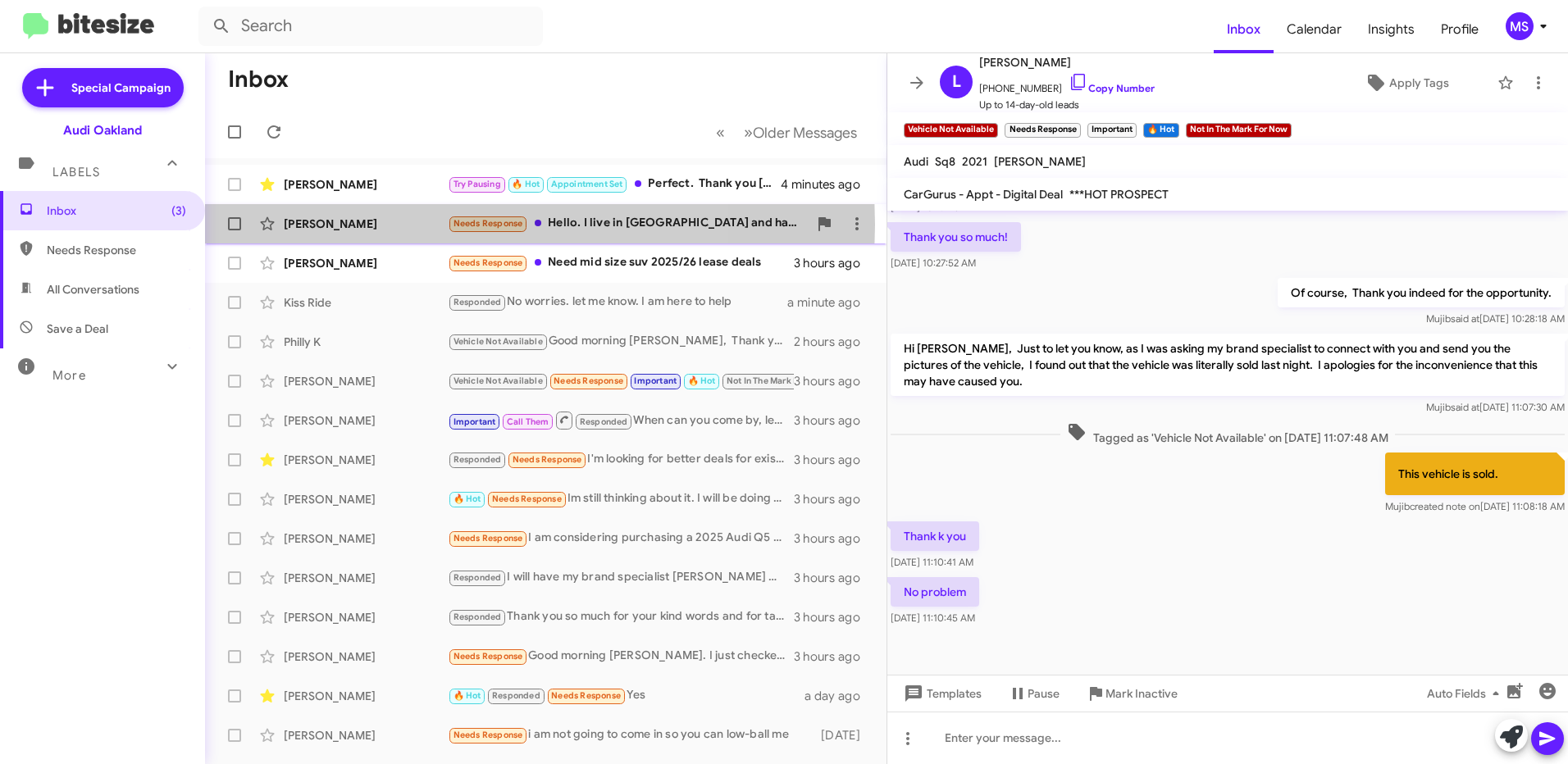
click at [384, 225] on div "[PERSON_NAME]" at bounding box center [365, 224] width 164 height 16
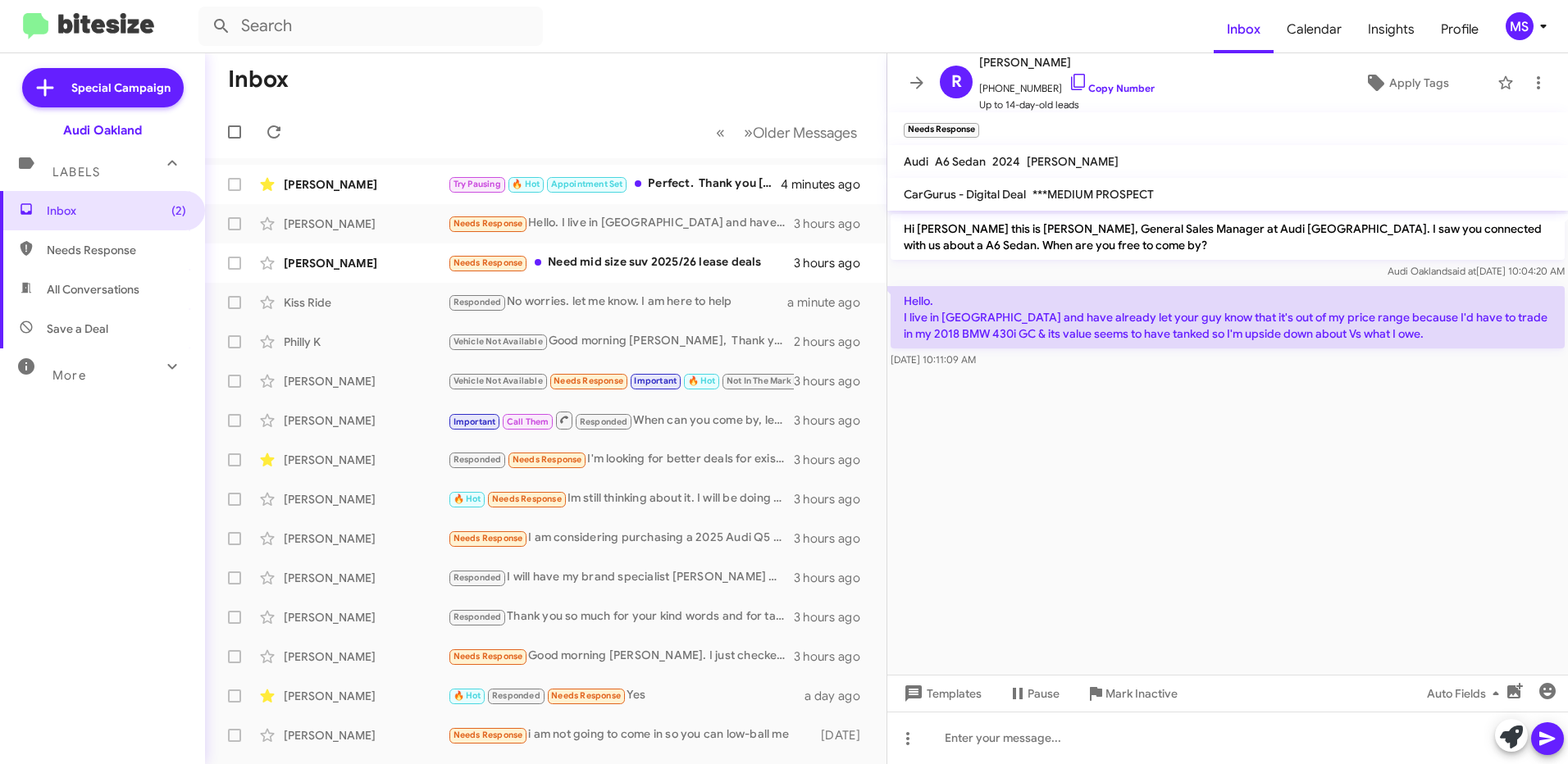
drag, startPoint x: 1383, startPoint y: 339, endPoint x: 900, endPoint y: 296, distance: 484.9
click at [900, 296] on p "Hello. I live in [GEOGRAPHIC_DATA] and have already let your guy know that it's…" at bounding box center [1228, 317] width 675 height 62
copy p "Hello. I live in [GEOGRAPHIC_DATA] and have already let your guy know that it's…"
click at [1055, 746] on div at bounding box center [1228, 738] width 681 height 52
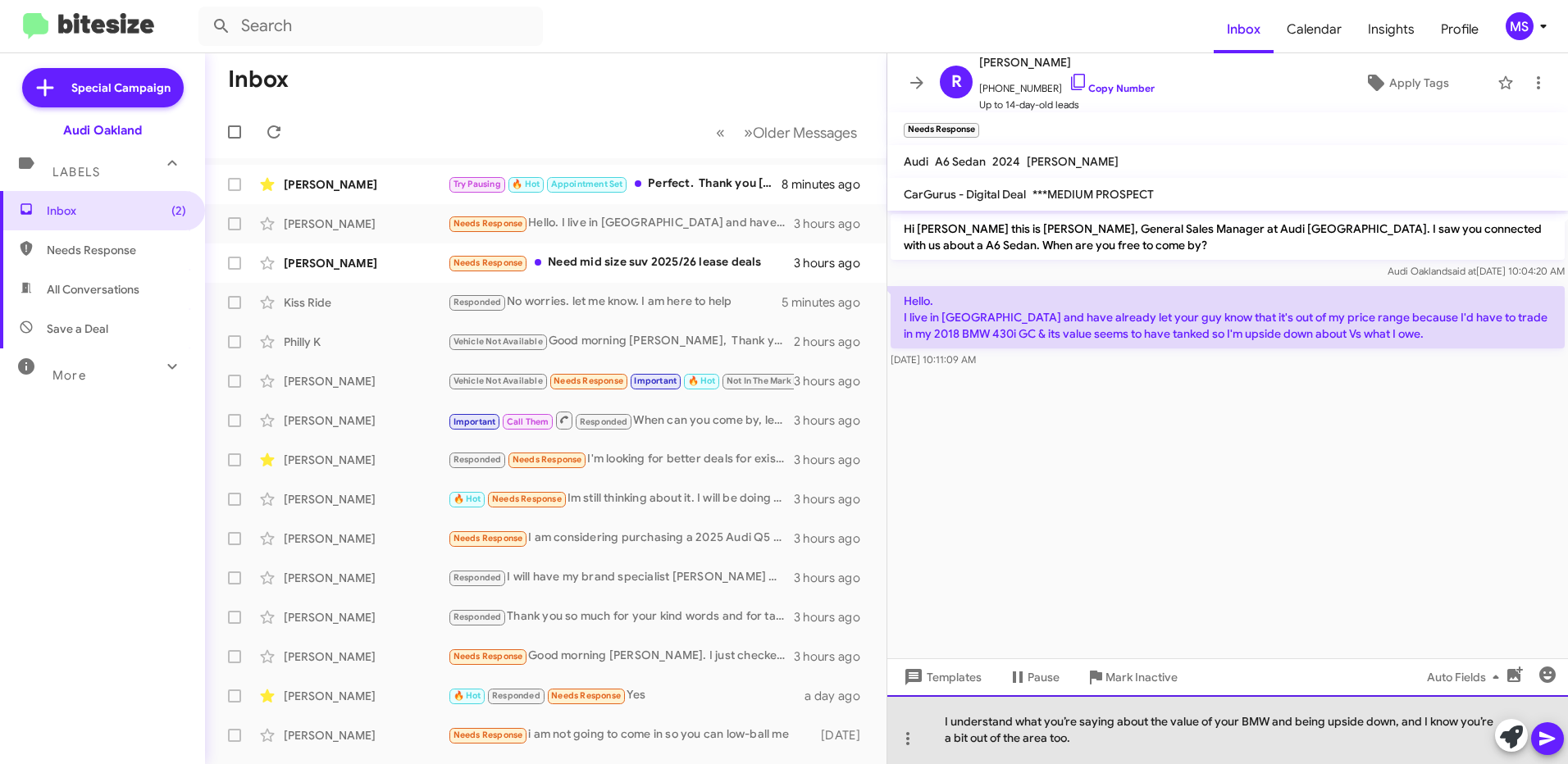
click at [1113, 739] on div "I understand what you’re saying about the value of your BMW and being upside do…" at bounding box center [1228, 730] width 681 height 69
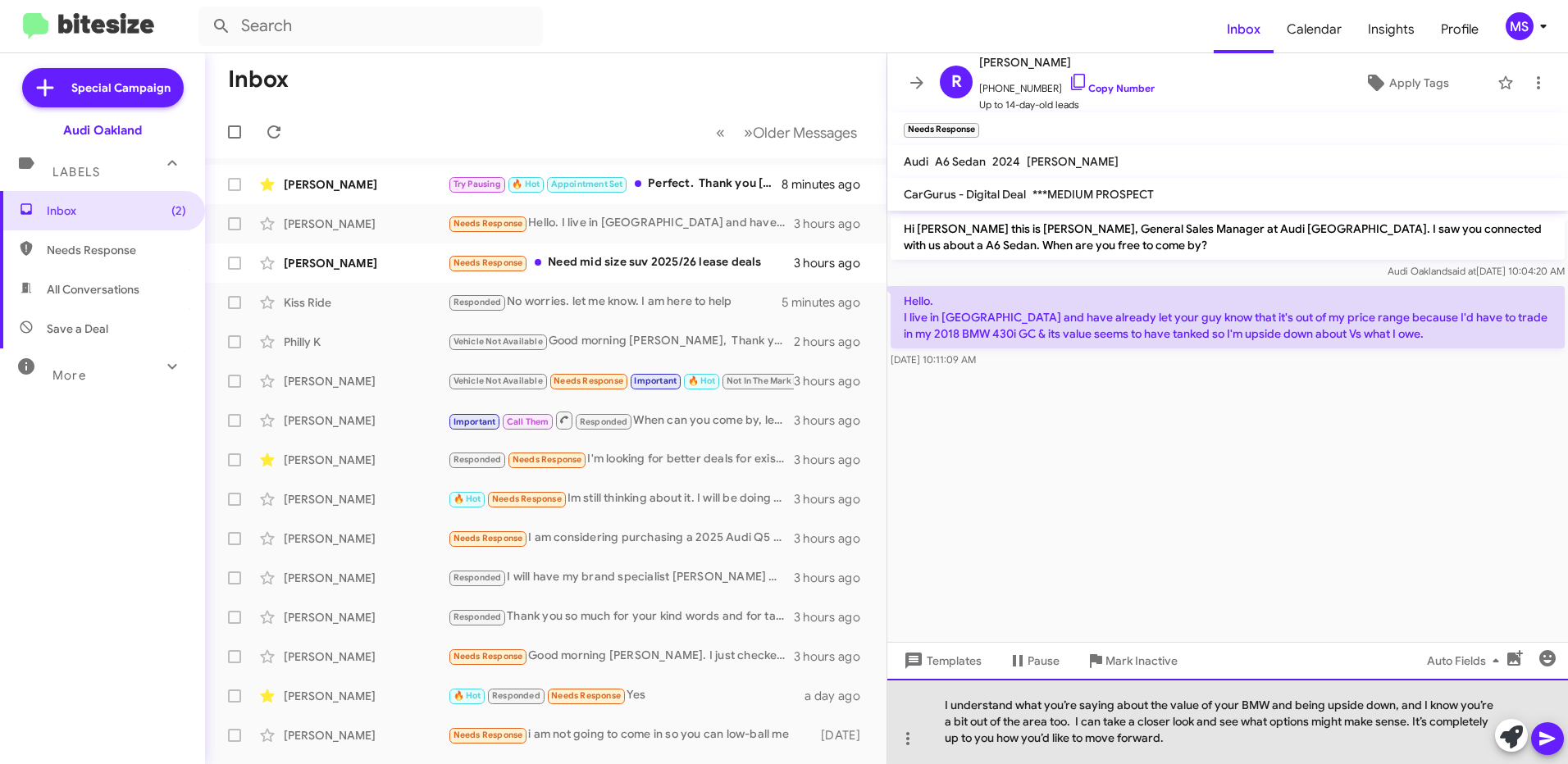
drag, startPoint x: 1415, startPoint y: 722, endPoint x: 1076, endPoint y: 721, distance: 339.0
click at [1076, 721] on div "I understand what you’re saying about the value of your BMW and being upside do…" at bounding box center [1228, 722] width 681 height 85
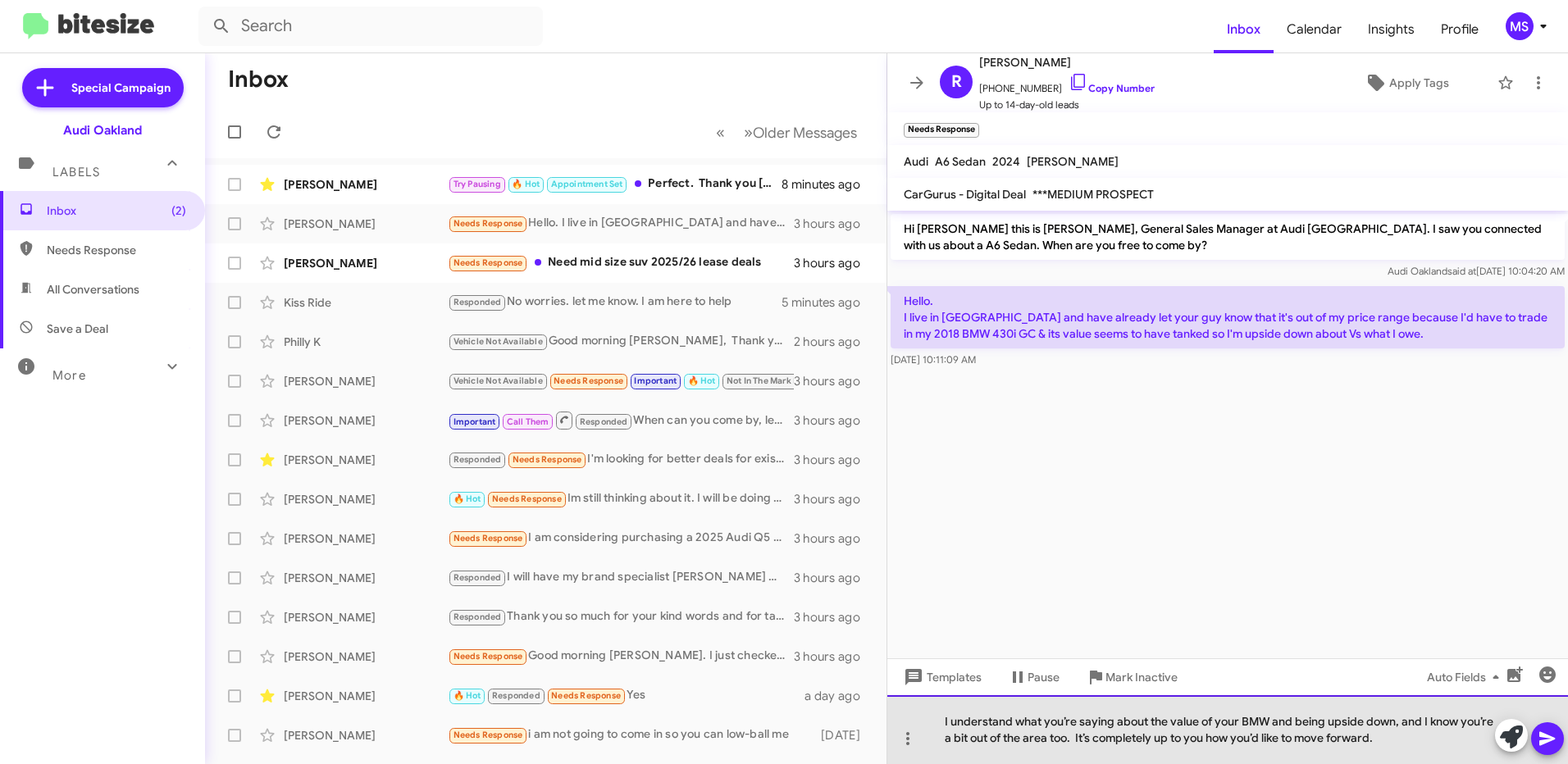
click at [1425, 741] on div "I understand what you’re saying about the value of your BMW and being upside do…" at bounding box center [1228, 730] width 681 height 69
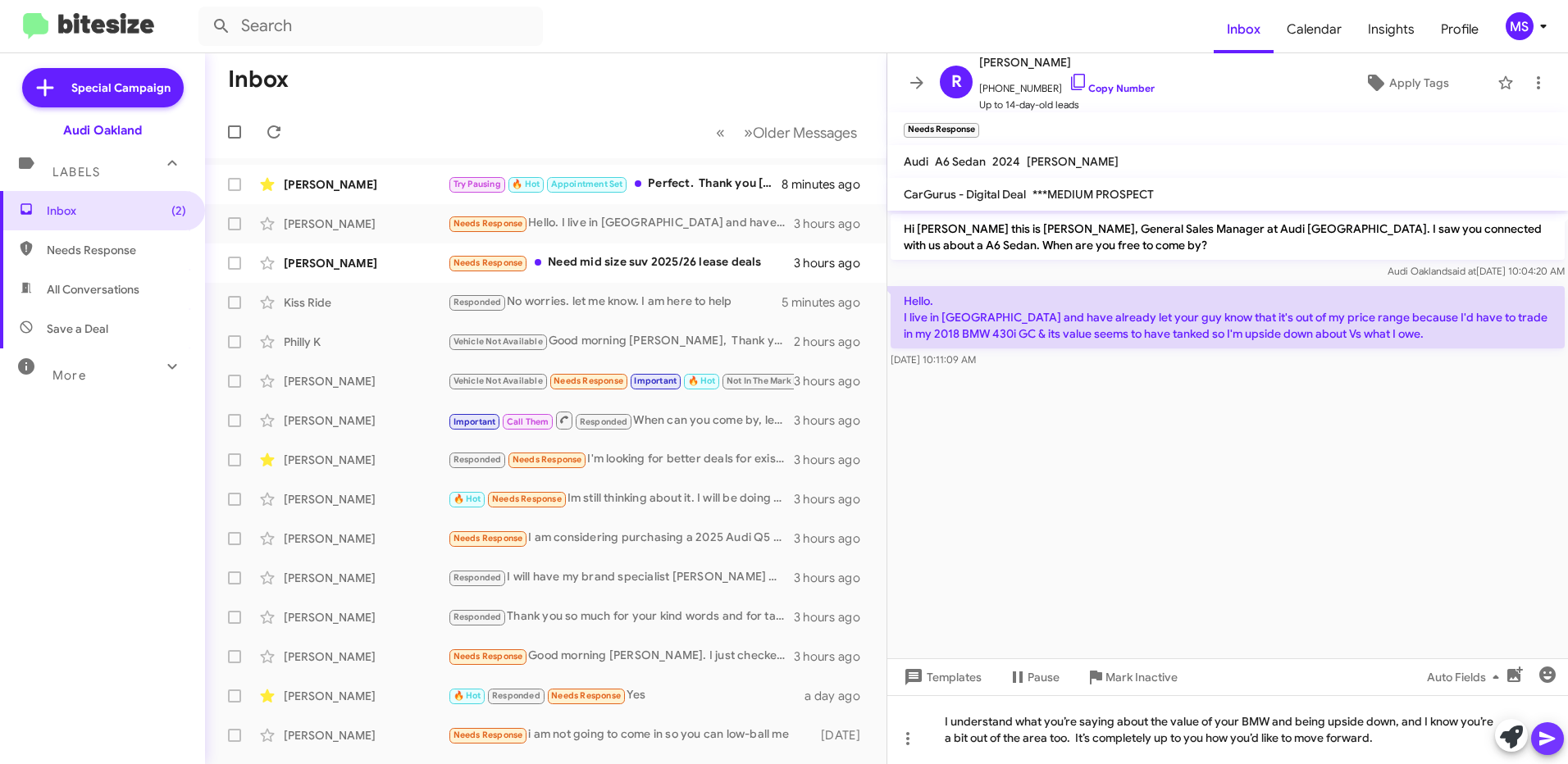
click at [1547, 738] on icon at bounding box center [1547, 739] width 15 height 14
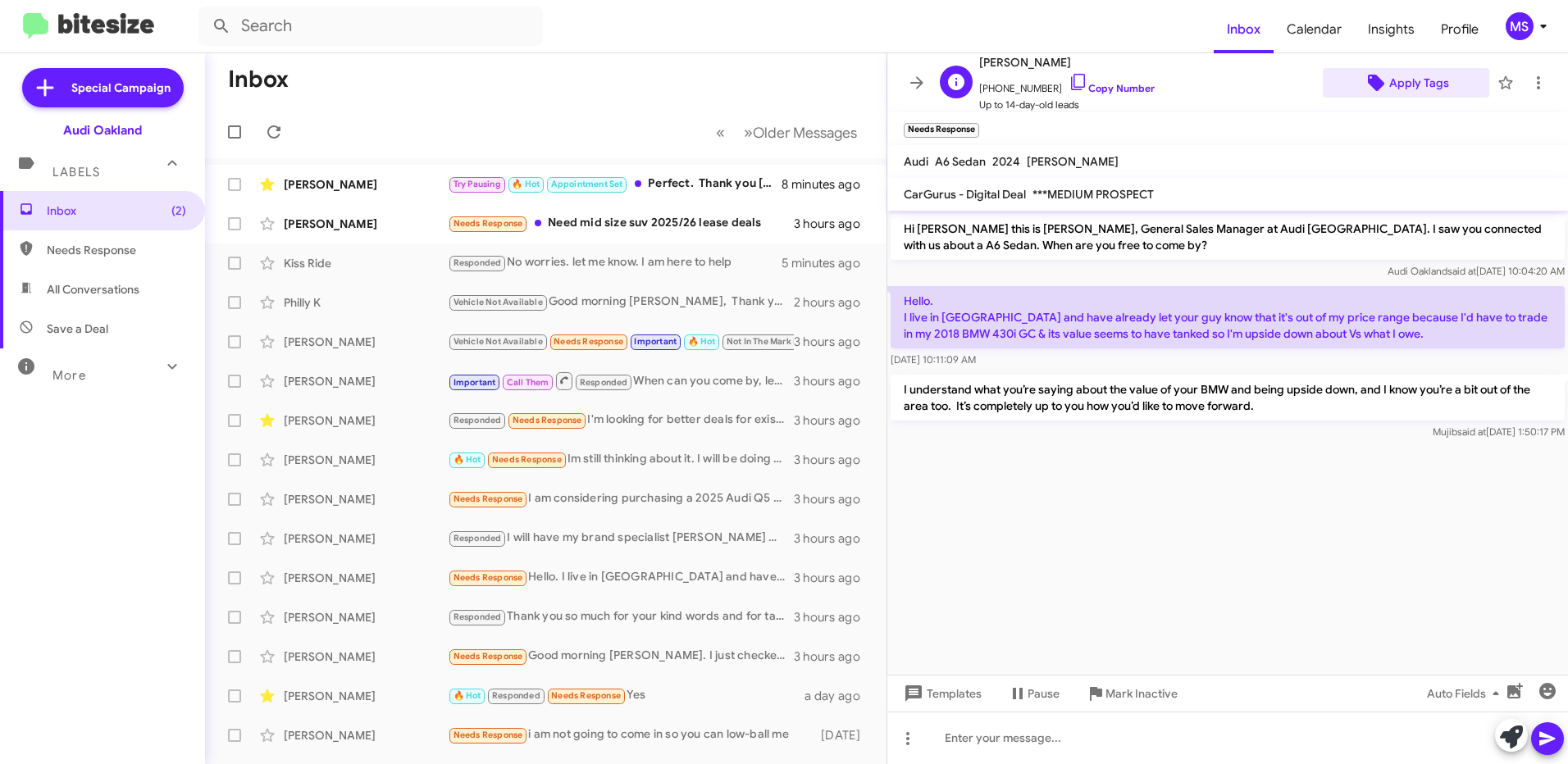
click at [1420, 87] on span "Apply Tags" at bounding box center [1420, 82] width 60 height 30
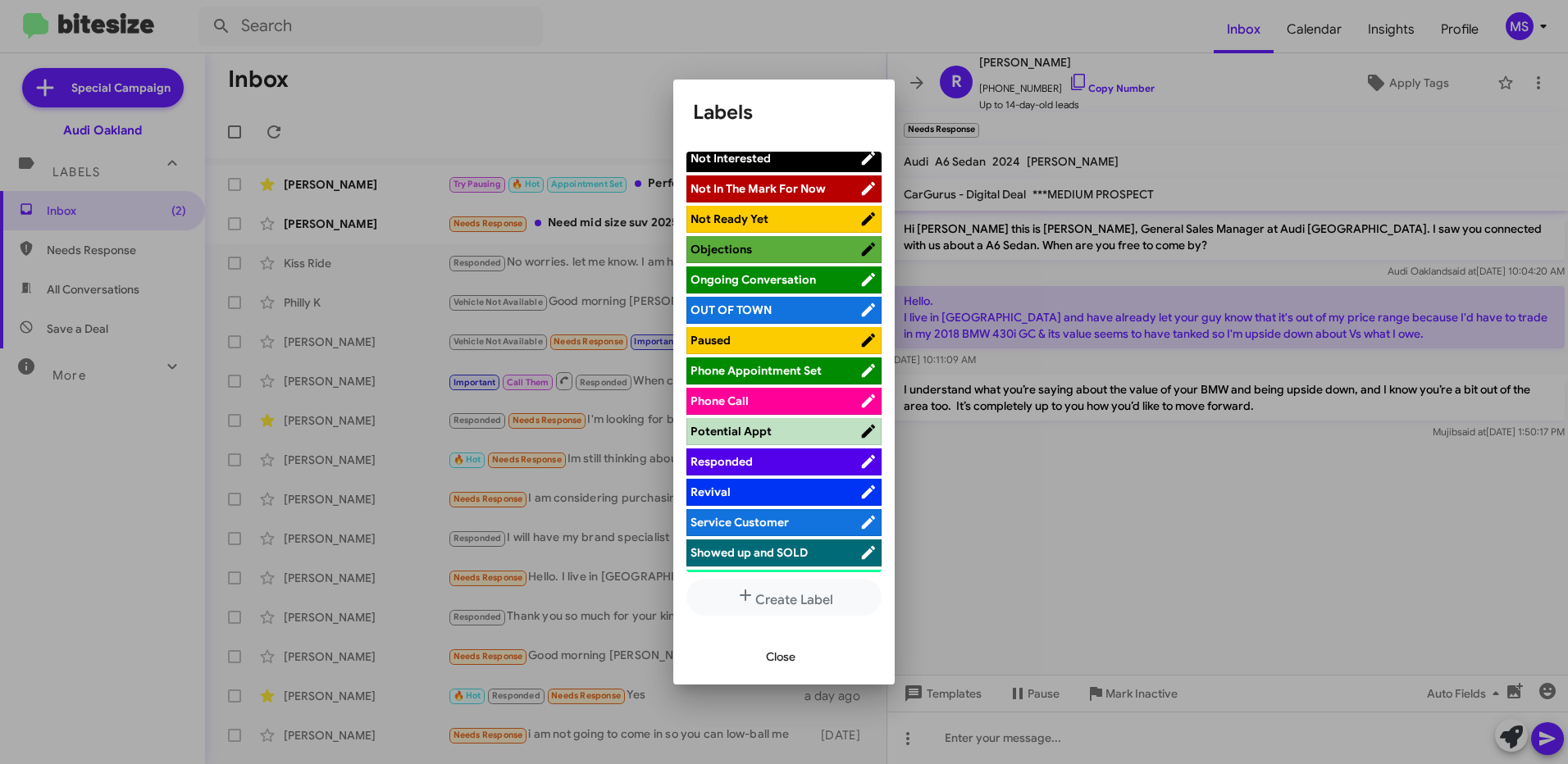
scroll to position [738, 0]
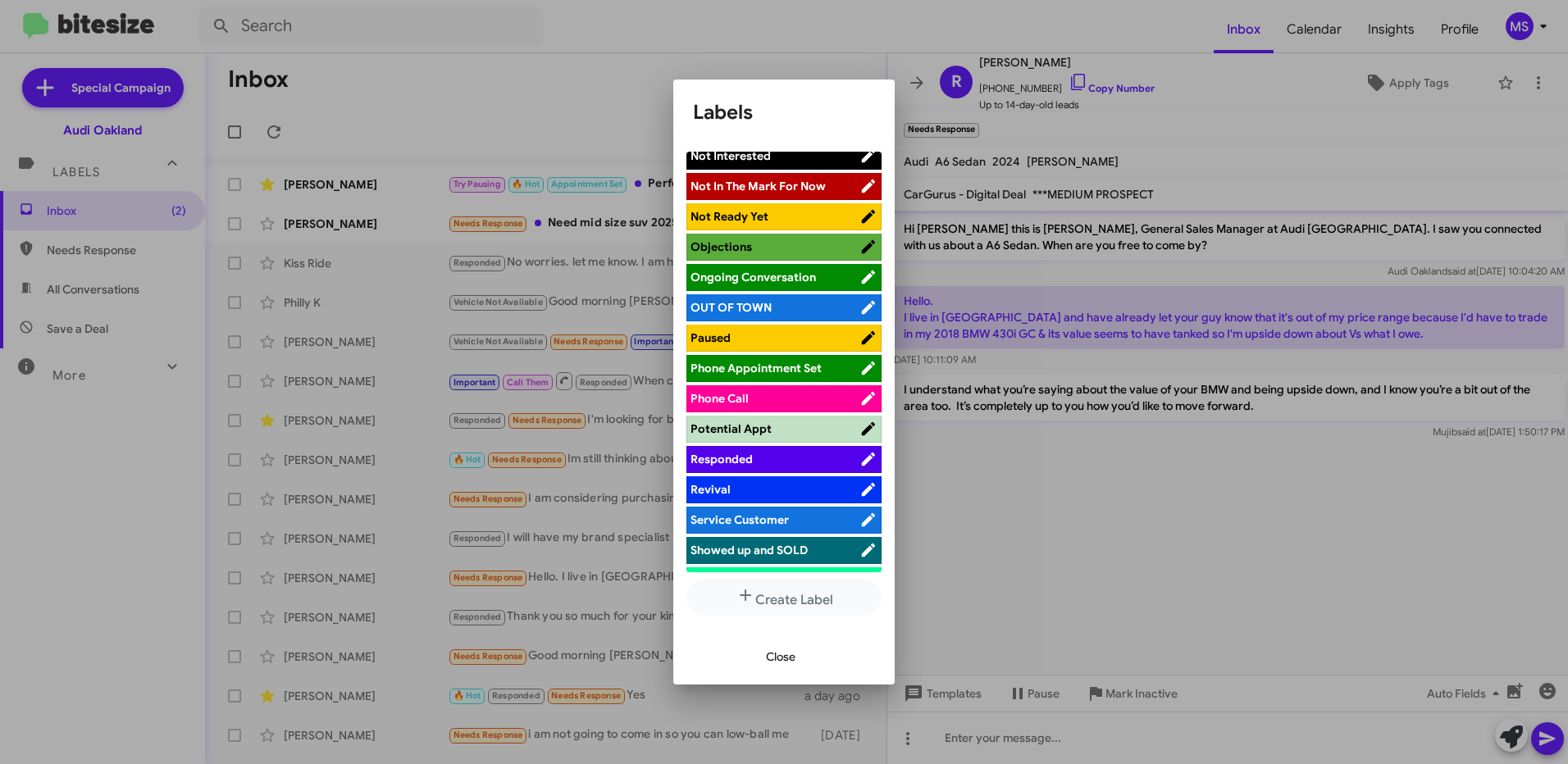
click at [765, 464] on span "Responded" at bounding box center [775, 459] width 169 height 16
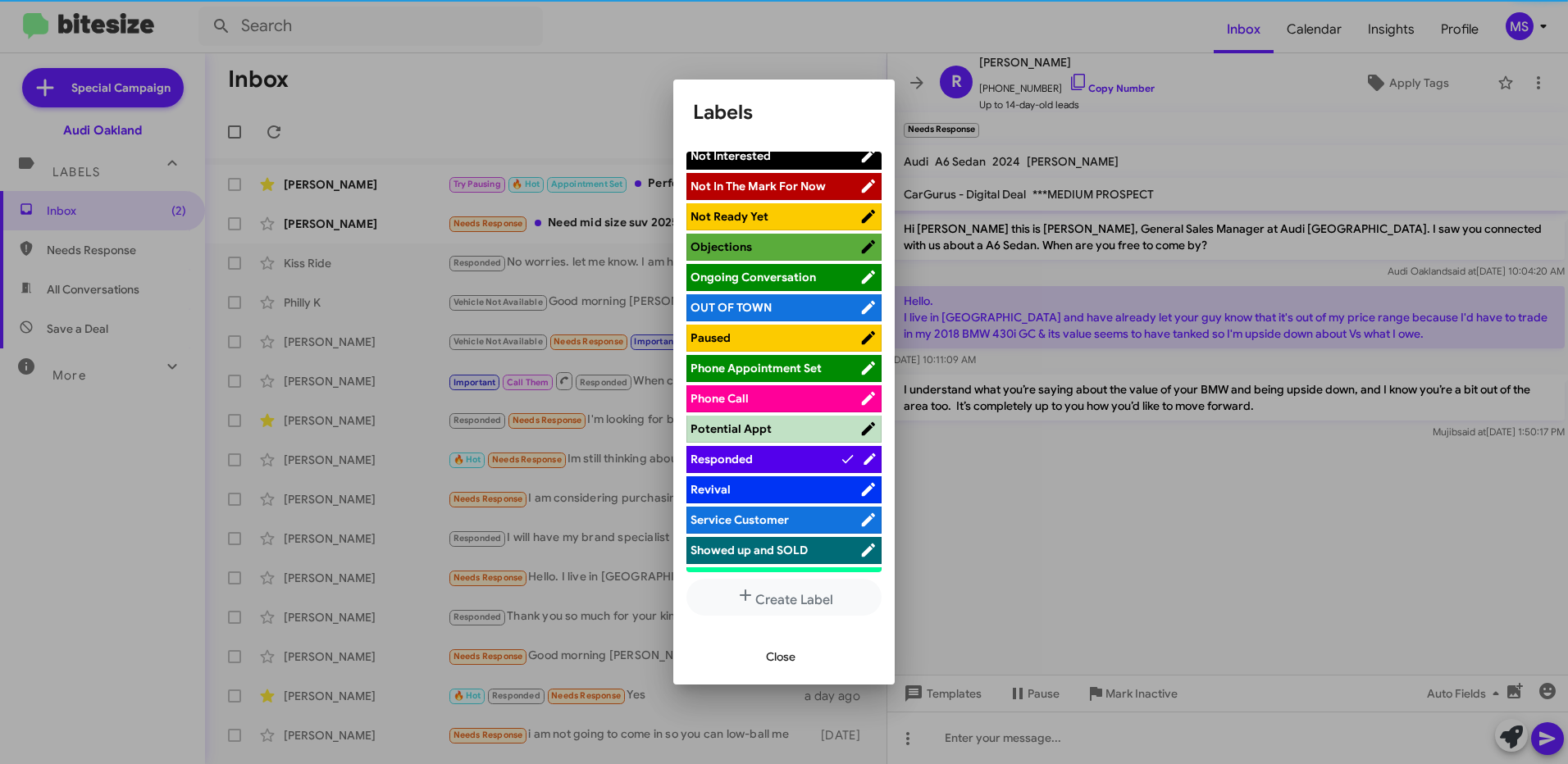
click at [784, 653] on span "Close" at bounding box center [780, 656] width 30 height 30
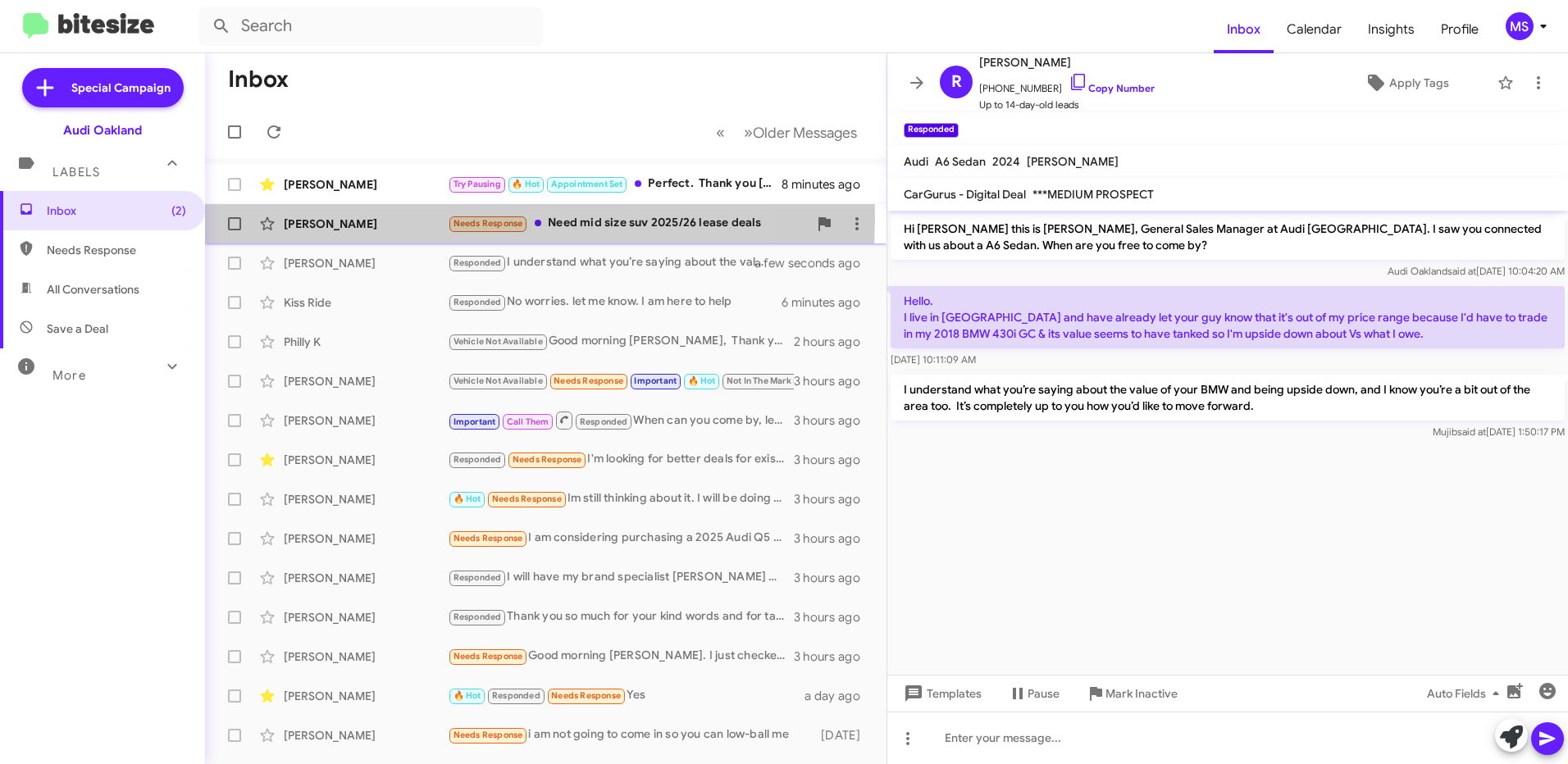
click at [408, 217] on div "[PERSON_NAME]" at bounding box center [365, 224] width 164 height 16
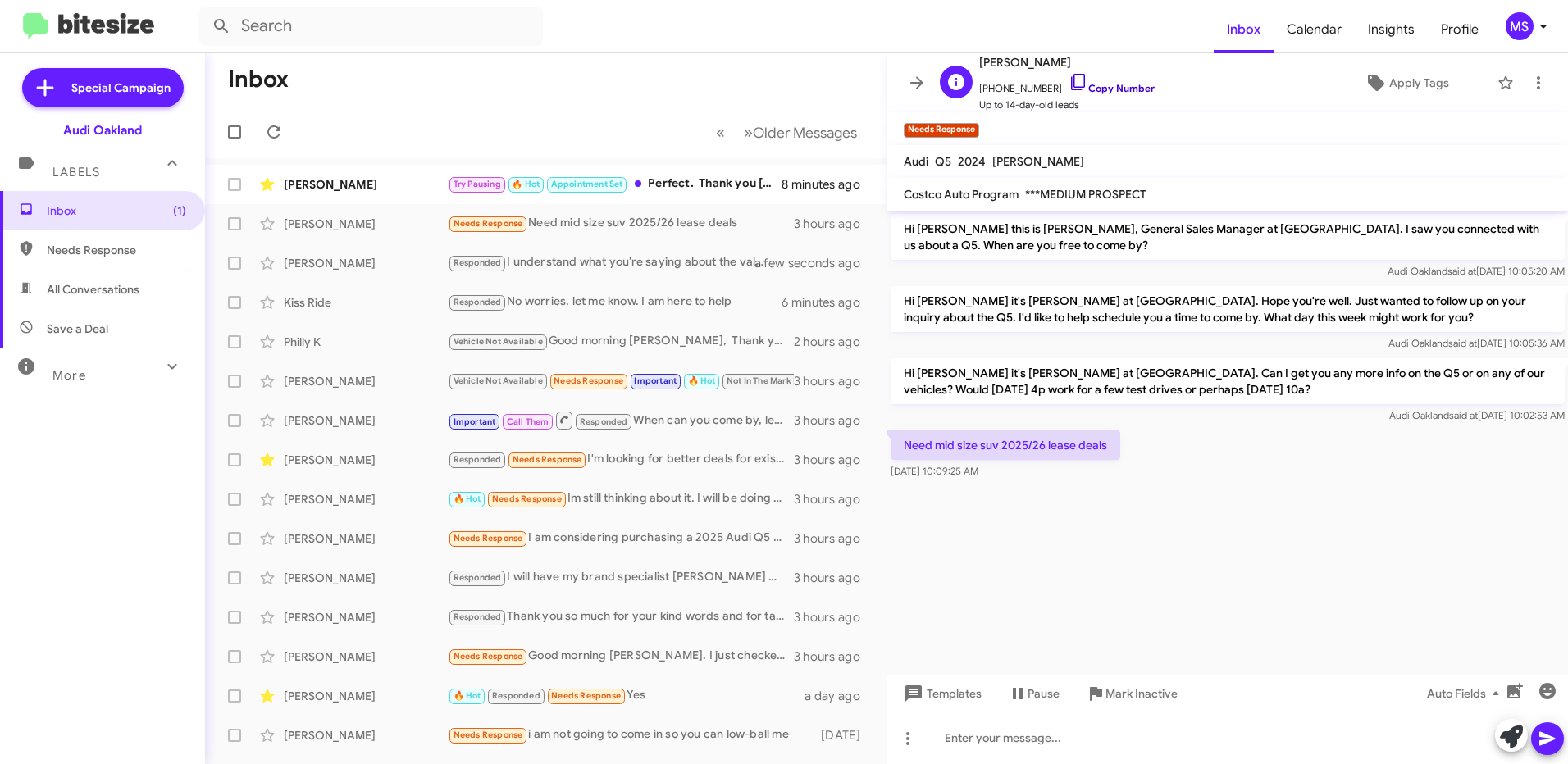
click at [1119, 84] on link "Copy Number" at bounding box center [1111, 89] width 86 height 13
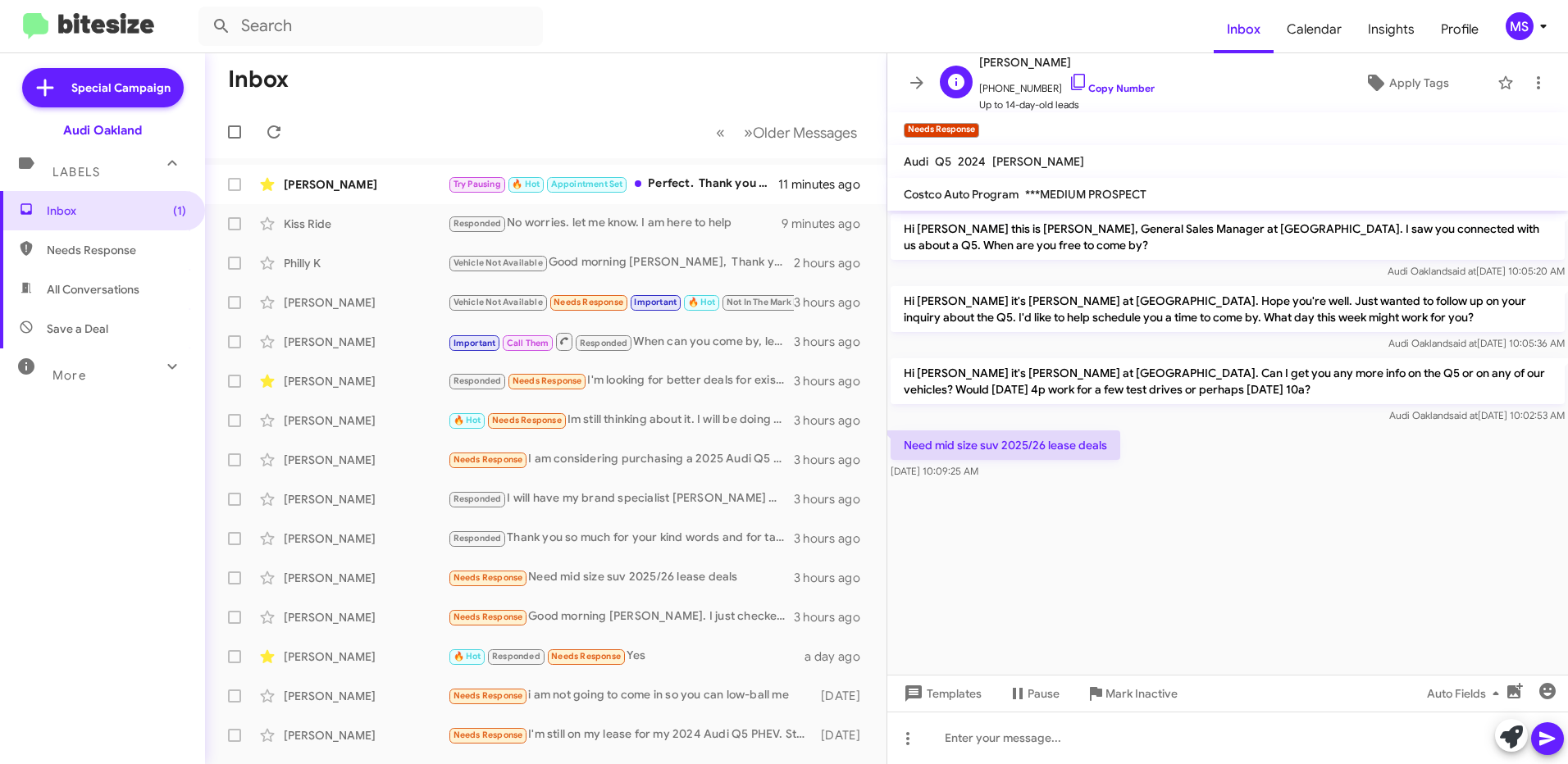
click at [1126, 80] on span "[PHONE_NUMBER] Copy Number" at bounding box center [1067, 84] width 175 height 24
click at [1117, 88] on link "Copy Number" at bounding box center [1111, 89] width 86 height 13
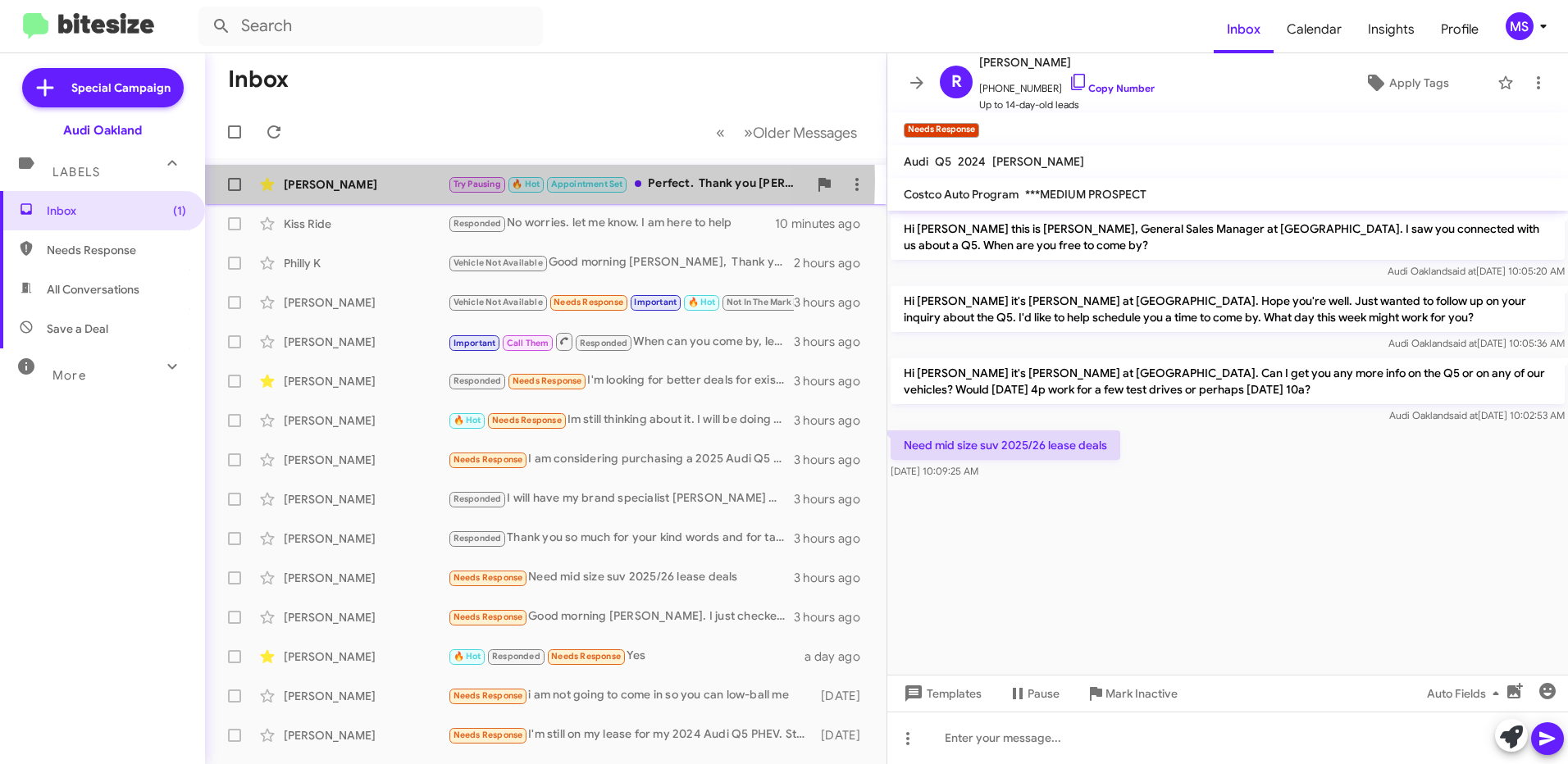
click at [416, 181] on div "[PERSON_NAME]" at bounding box center [365, 184] width 164 height 16
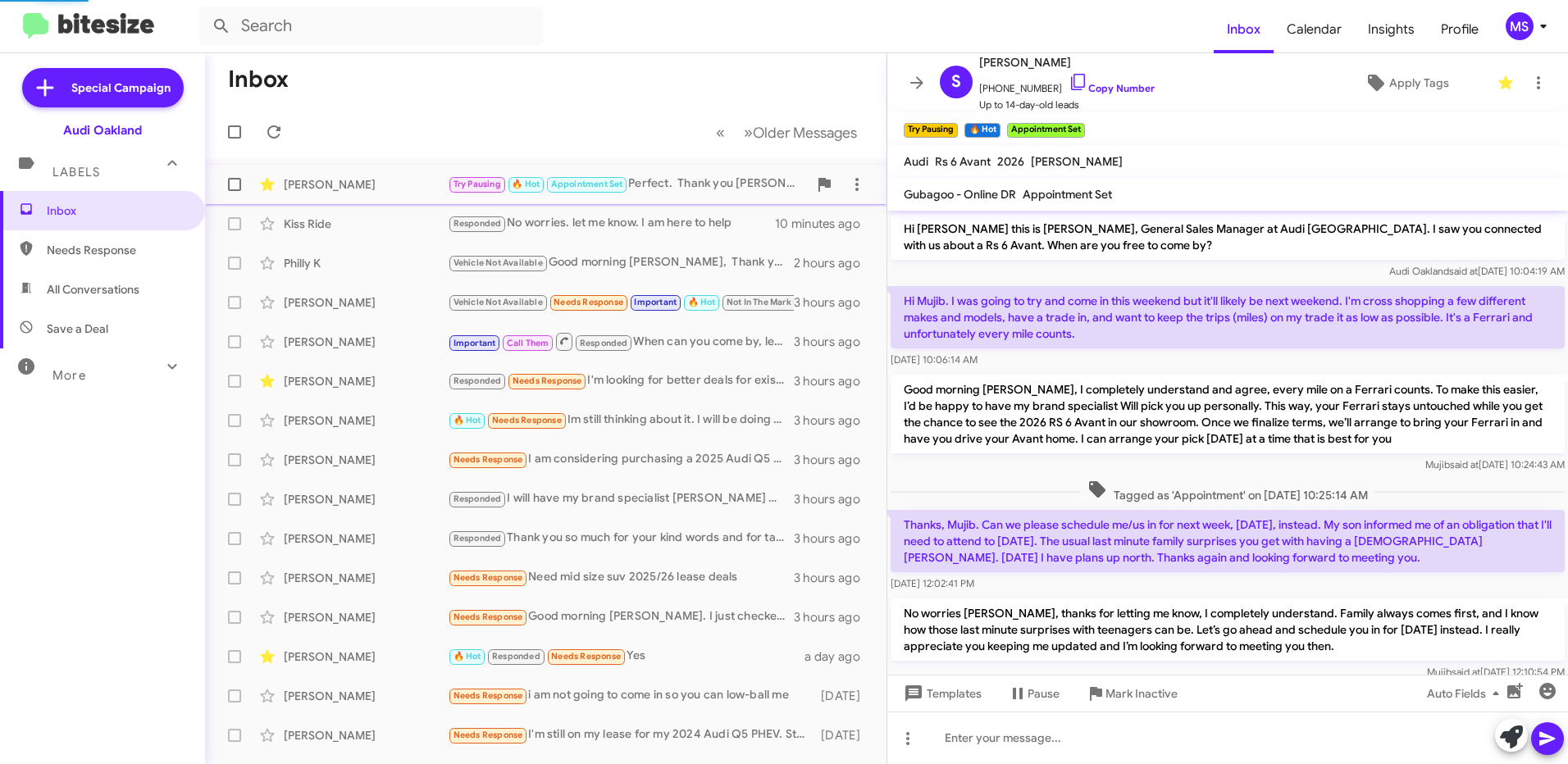
scroll to position [559, 0]
